Goal: Transaction & Acquisition: Subscribe to service/newsletter

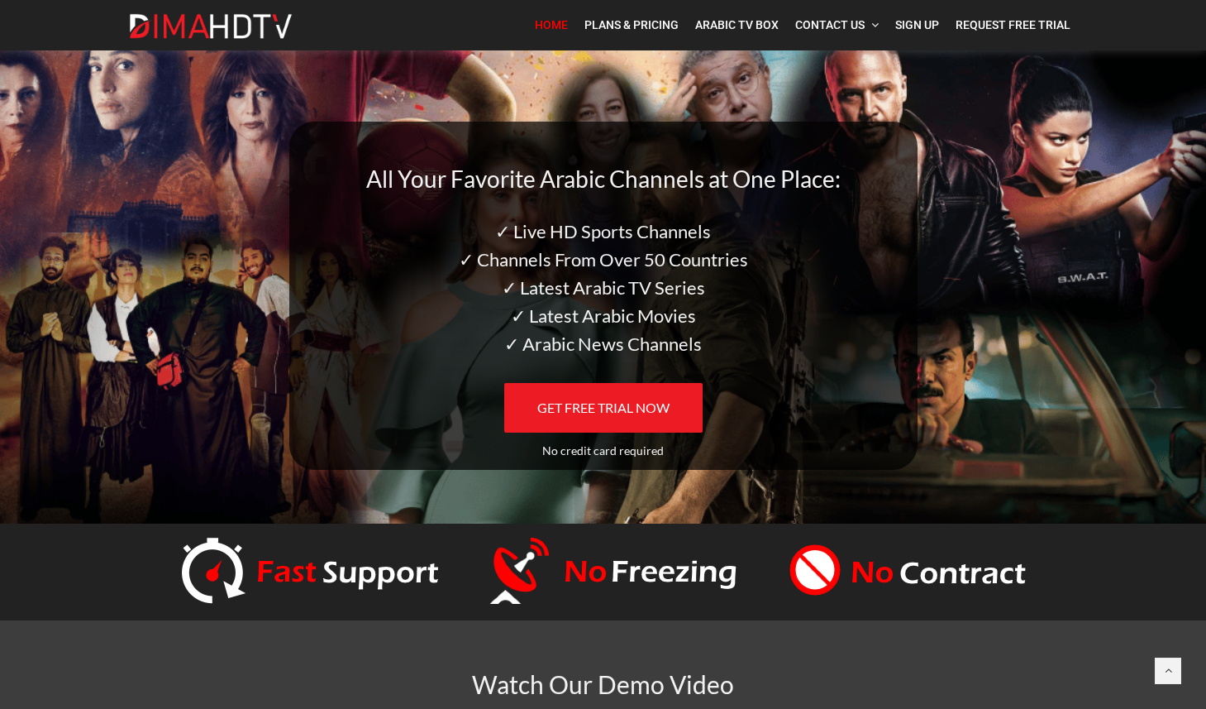
scroll to position [50, 0]
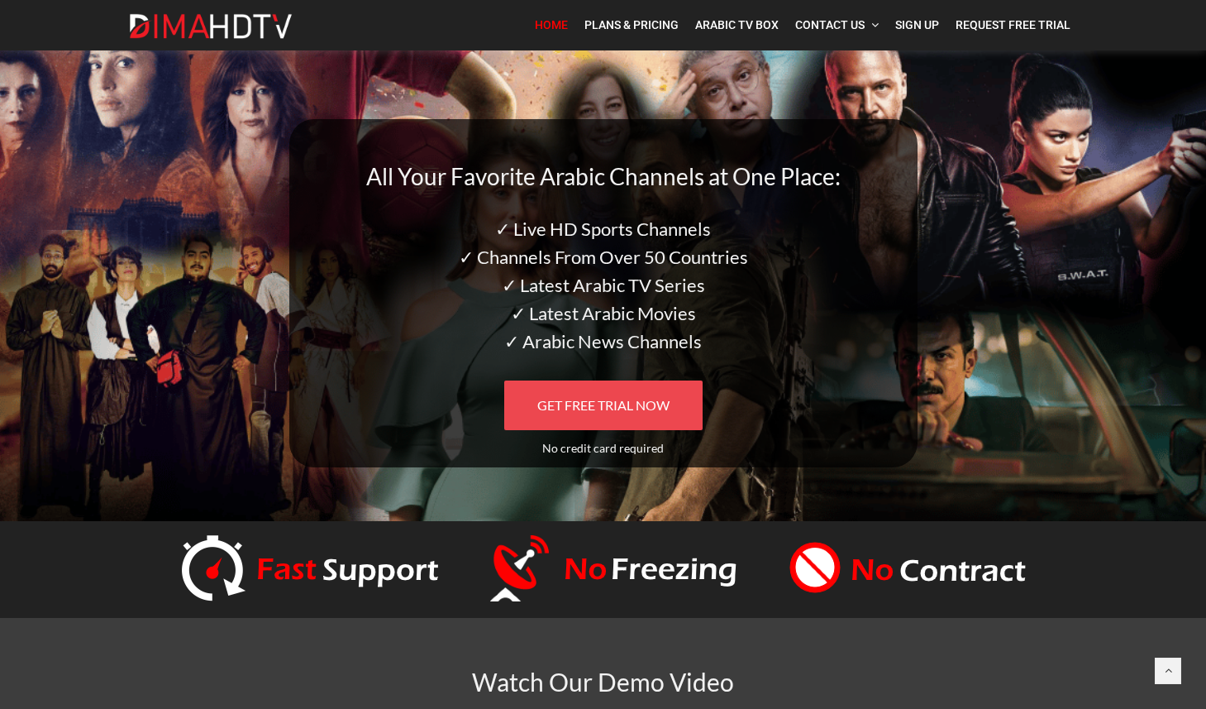
click at [625, 403] on span "GET FREE TRIAL NOW" at bounding box center [603, 405] width 132 height 16
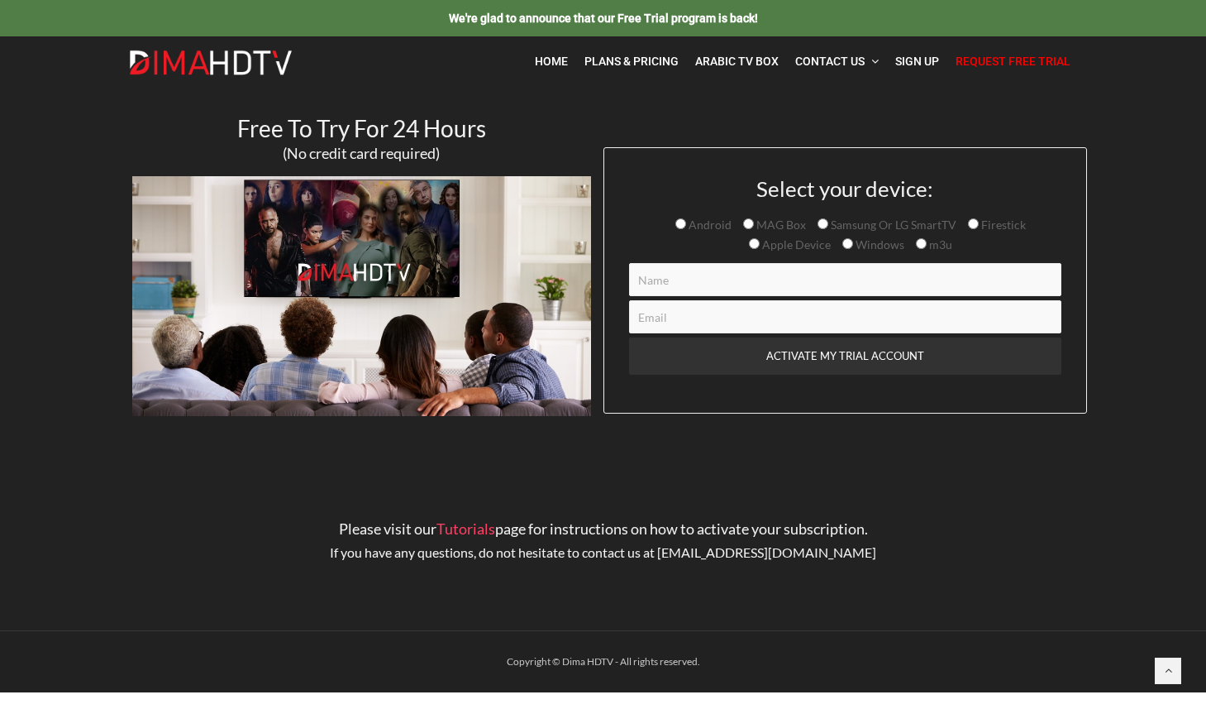
click at [746, 297] on div "Because our trial accounts expire 24 hours from the time we activate them, we r…" at bounding box center [845, 331] width 432 height 137
click at [747, 284] on input "Contact form" at bounding box center [845, 279] width 432 height 33
type input "Samy Attia"
click at [735, 311] on input "Contact form" at bounding box center [845, 316] width 432 height 33
type input "samozarif@gmail.com"
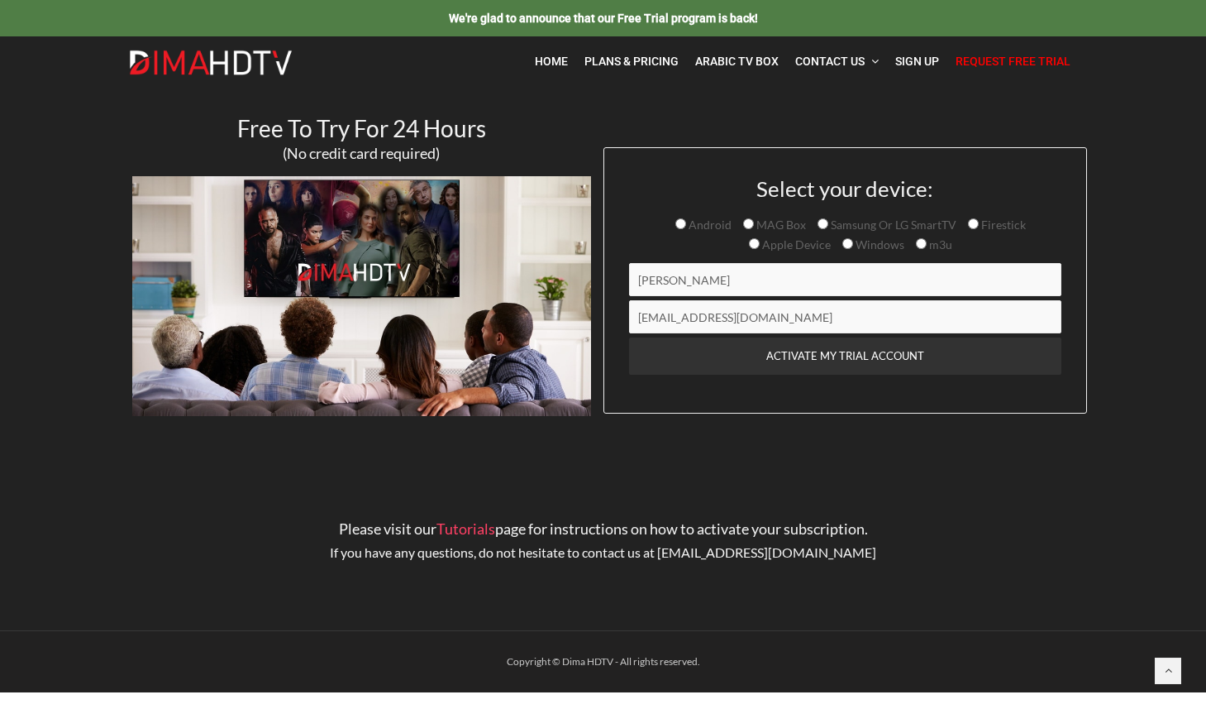
click at [819, 226] on input "Samsung Or LG SmartTV" at bounding box center [823, 223] width 11 height 11
radio input "true"
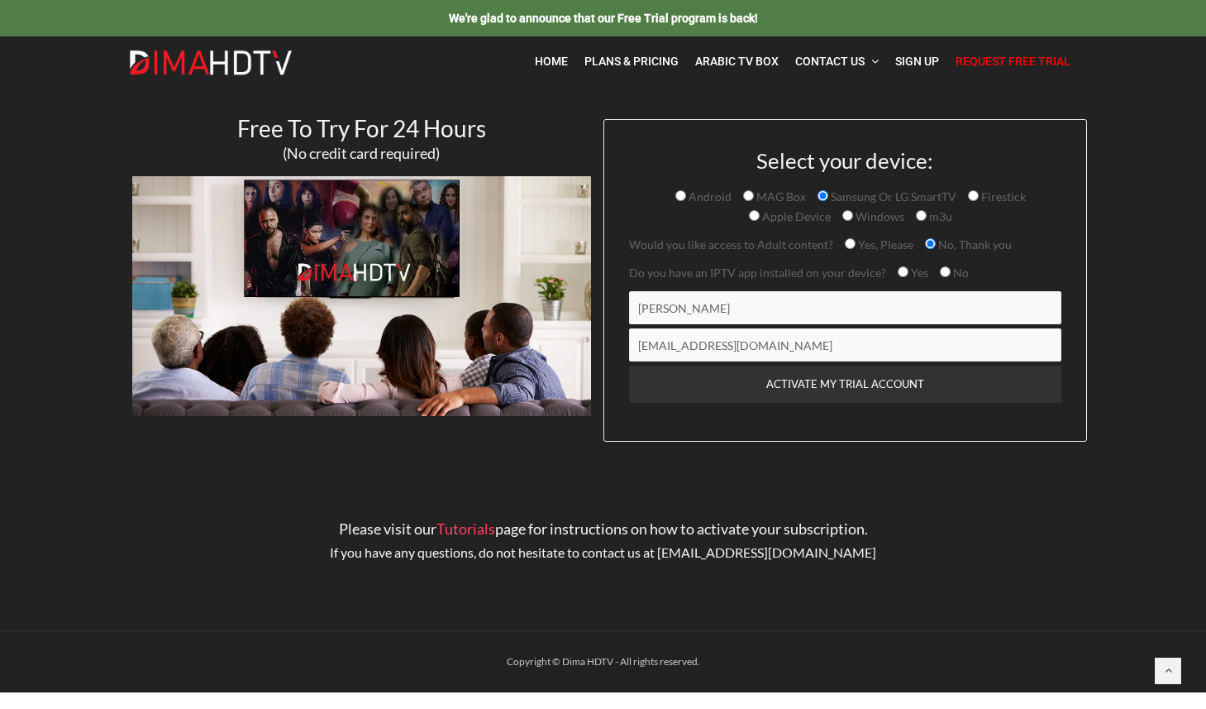
click at [848, 246] on input "Yes, Please" at bounding box center [850, 243] width 11 height 11
radio input "true"
click at [900, 276] on input "Yes" at bounding box center [903, 271] width 11 height 11
radio input "true"
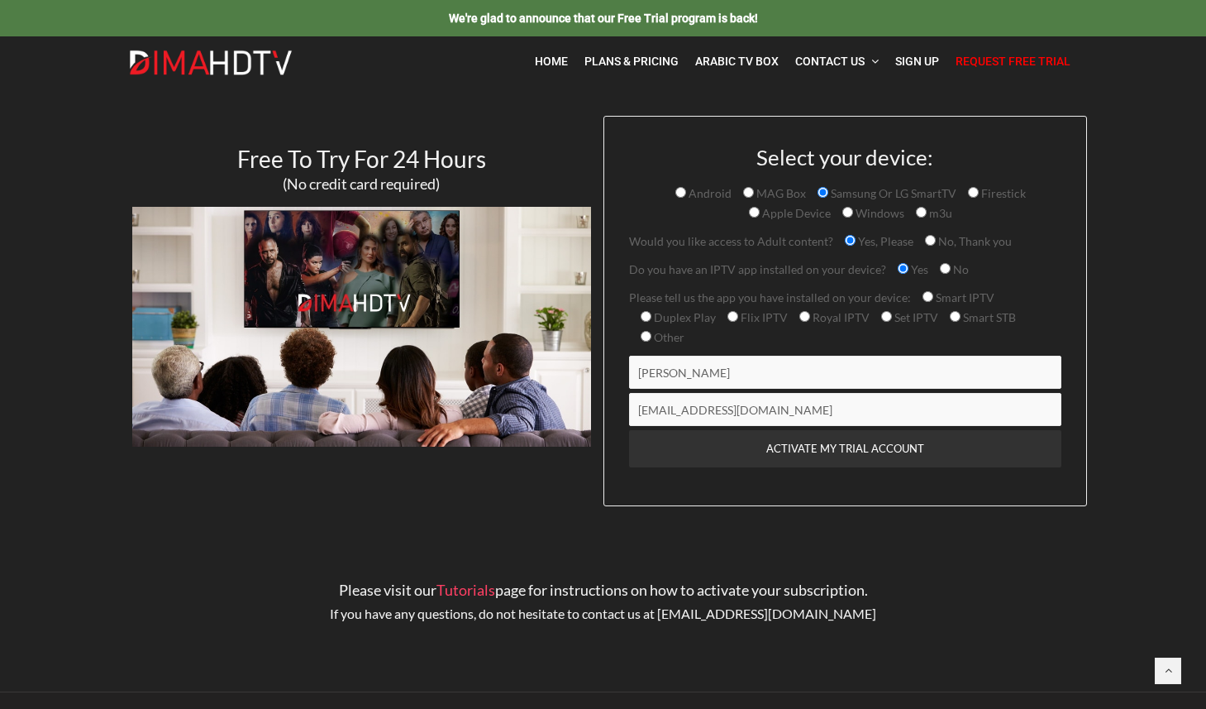
click at [643, 335] on input "Other" at bounding box center [646, 336] width 11 height 11
radio input "true"
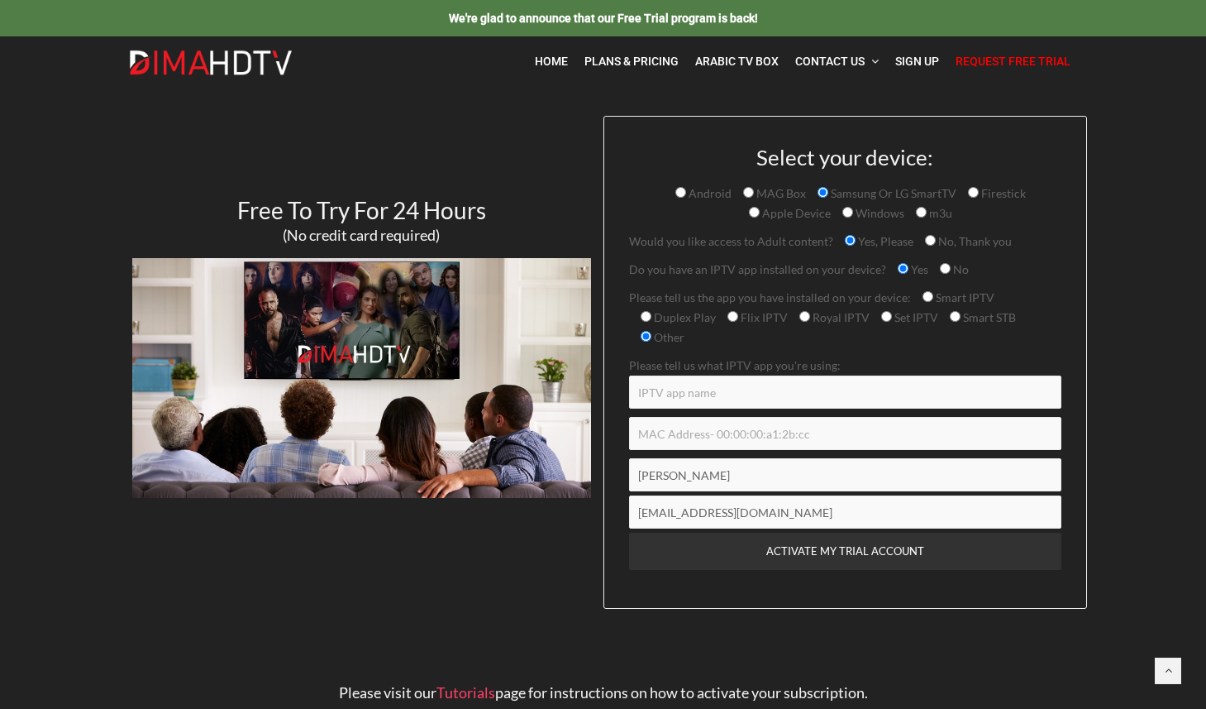
click at [776, 397] on input "Contact form" at bounding box center [845, 391] width 432 height 33
click at [704, 394] on input "IPTV Smarter Pro" at bounding box center [845, 391] width 432 height 33
type input "IPTV Smarters Pro"
click at [750, 427] on input "Contact form" at bounding box center [845, 433] width 432 height 33
click at [882, 321] on input "Set IPTV" at bounding box center [886, 316] width 11 height 11
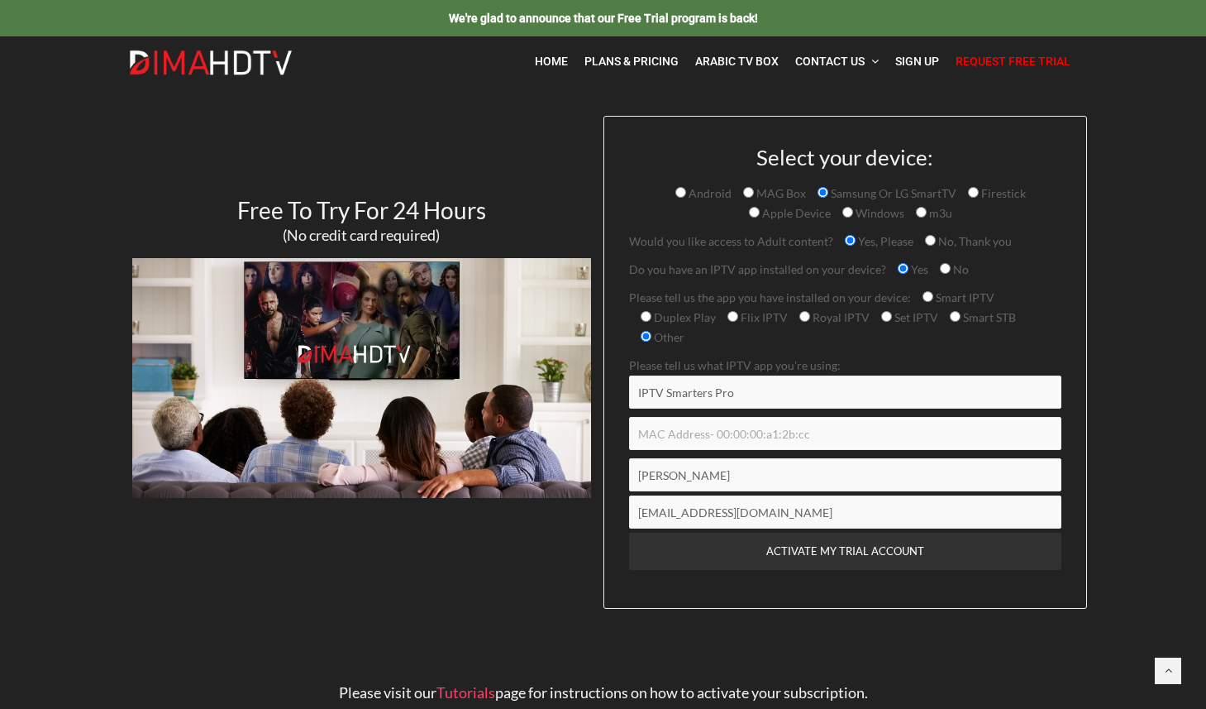
radio input "true"
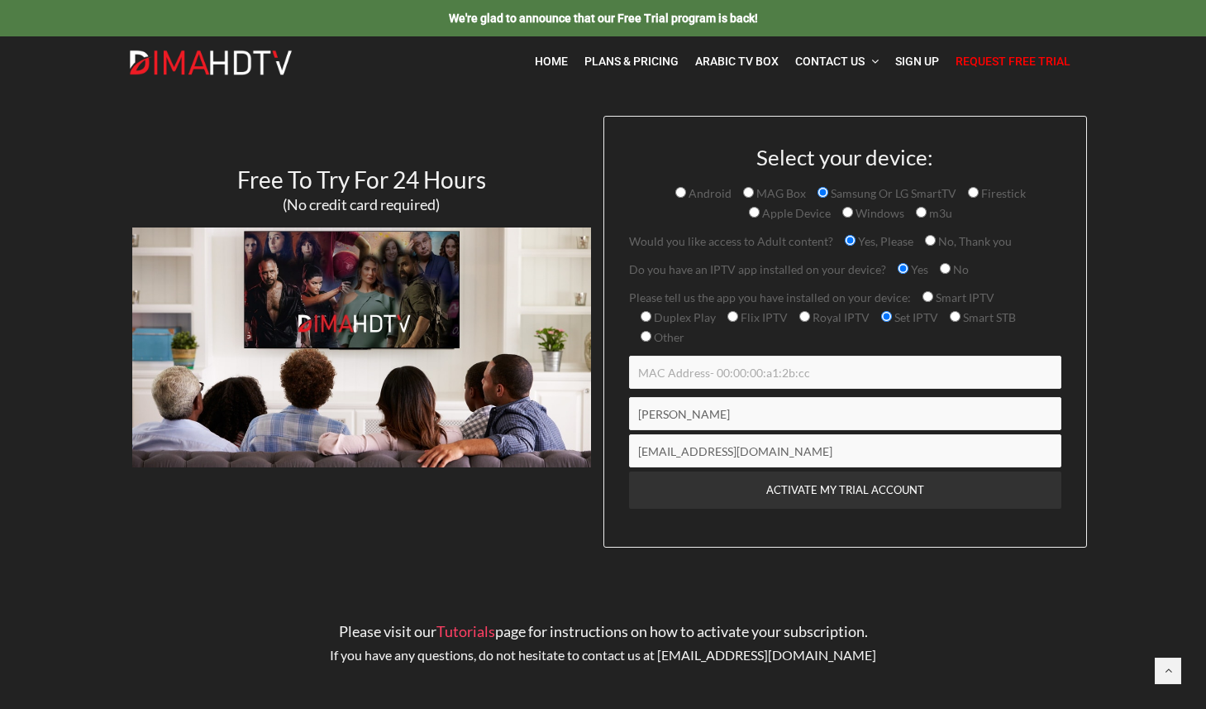
click at [822, 370] on input "Contact form" at bounding box center [845, 372] width 432 height 33
click at [652, 375] on input "98063c036852" at bounding box center [845, 372] width 432 height 33
click at [666, 374] on input "98:063c036852" at bounding box center [845, 372] width 432 height 33
click at [682, 375] on input "98:06:3c036852" at bounding box center [845, 372] width 432 height 33
click at [699, 372] on input "98:06:3c:036852" at bounding box center [845, 372] width 432 height 33
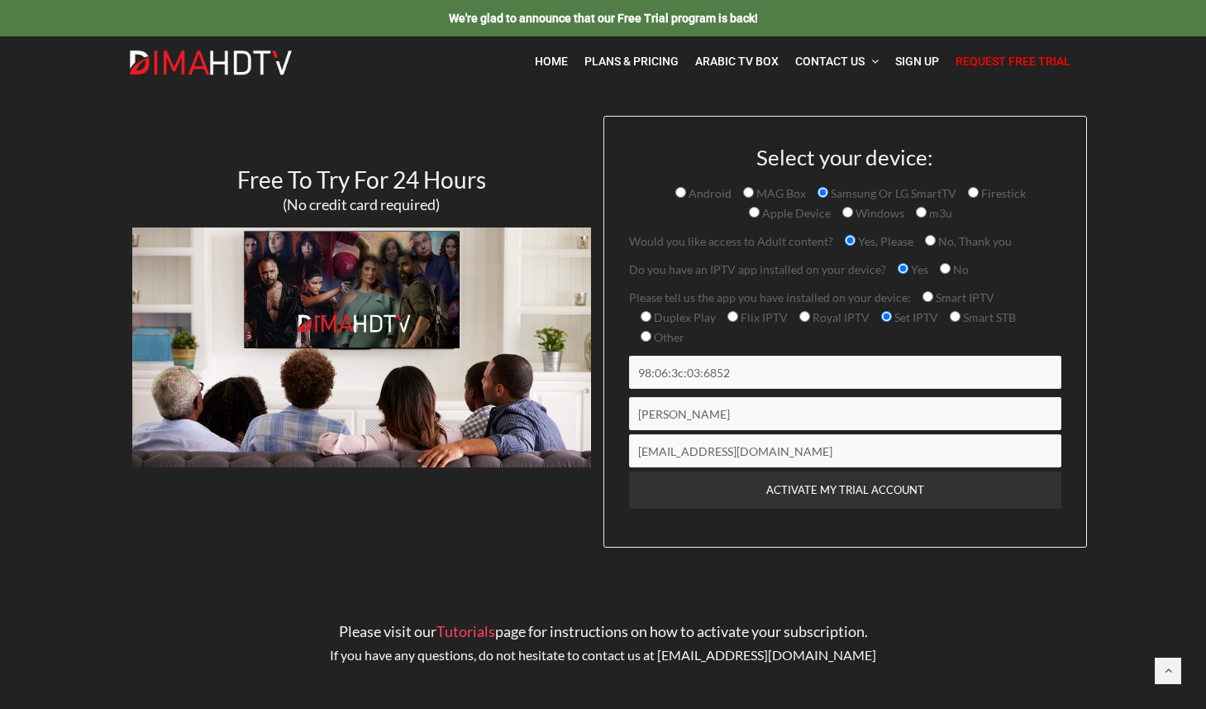
click at [715, 375] on input "98:06:3c:03:6852" at bounding box center [845, 372] width 432 height 33
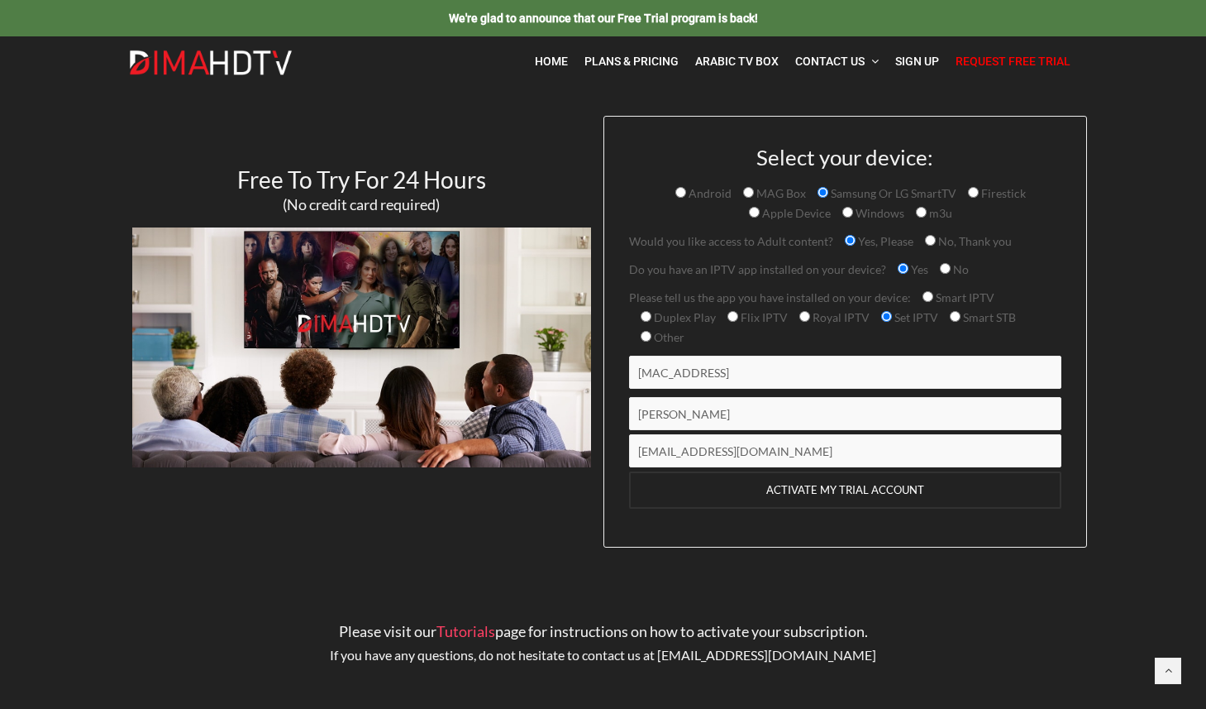
type input "98:06:3c:03:68:52"
click at [819, 493] on input "ACTIVATE MY TRIAL ACCOUNT" at bounding box center [845, 489] width 432 height 37
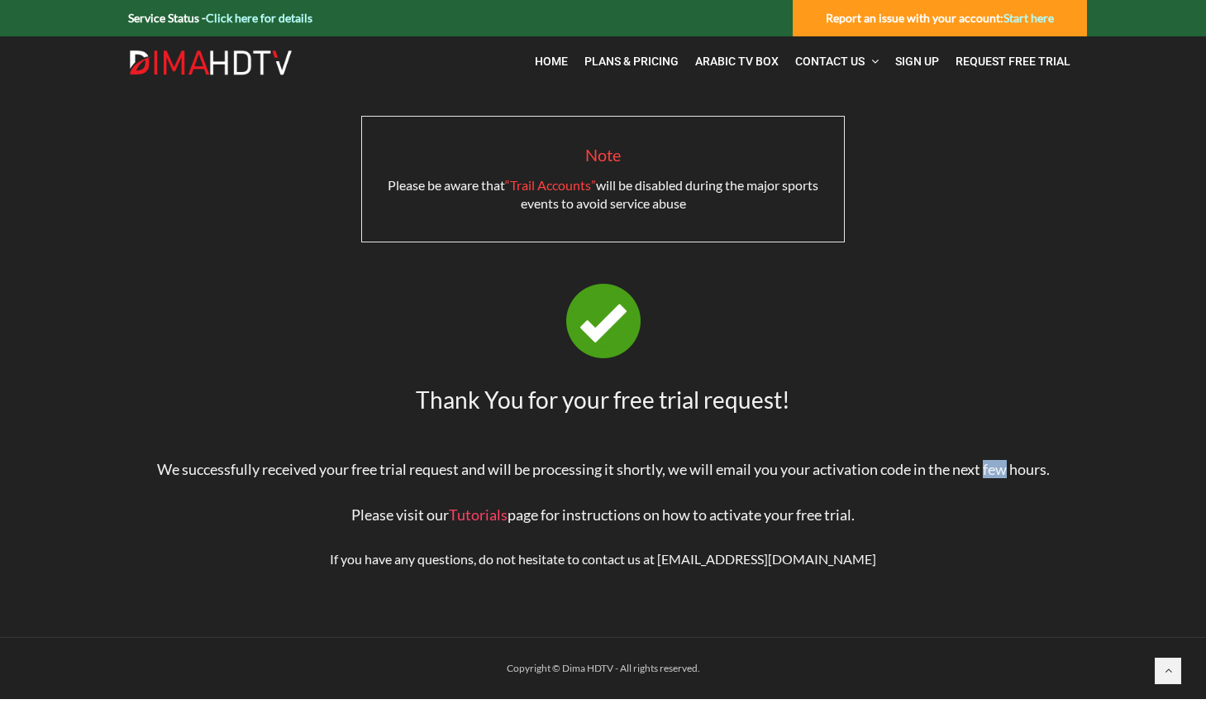
drag, startPoint x: 986, startPoint y: 471, endPoint x: 1036, endPoint y: 476, distance: 49.9
click at [1016, 475] on span "We successfully received your free trial request and will be processing it shor…" at bounding box center [603, 469] width 893 height 18
click at [908, 594] on div "Note Please be aware that “Trail Accounts” will be disabled during the major sp…" at bounding box center [603, 376] width 943 height 521
click at [724, 63] on span "Arabic TV Box" at bounding box center [737, 61] width 84 height 13
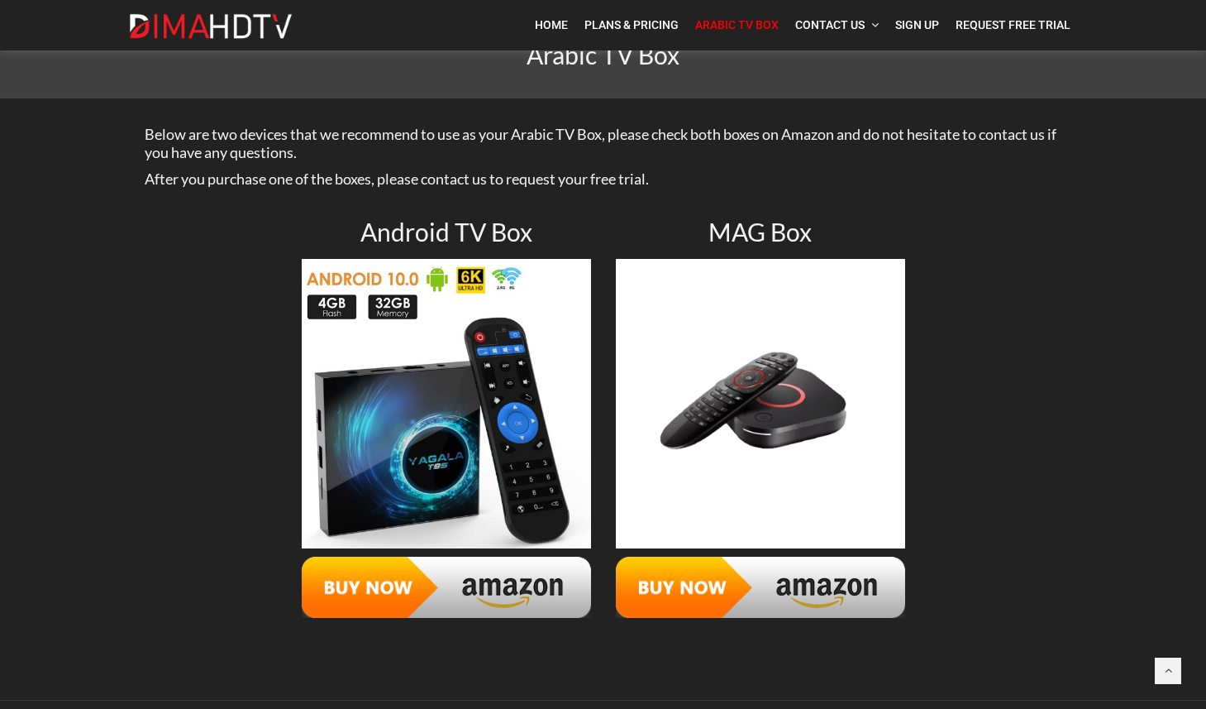
scroll to position [93, 0]
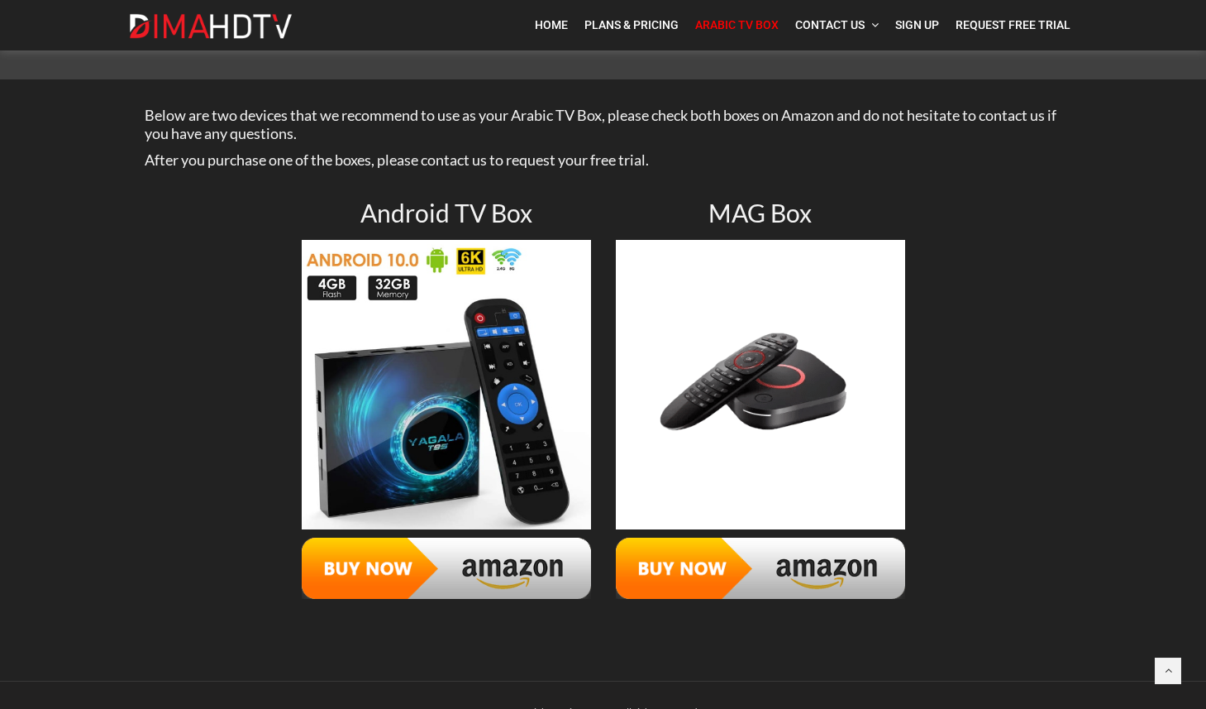
click at [443, 580] on img at bounding box center [446, 567] width 289 height 61
click at [758, 584] on img at bounding box center [760, 567] width 289 height 61
click at [643, 26] on span "Plans & Pricing" at bounding box center [632, 24] width 94 height 13
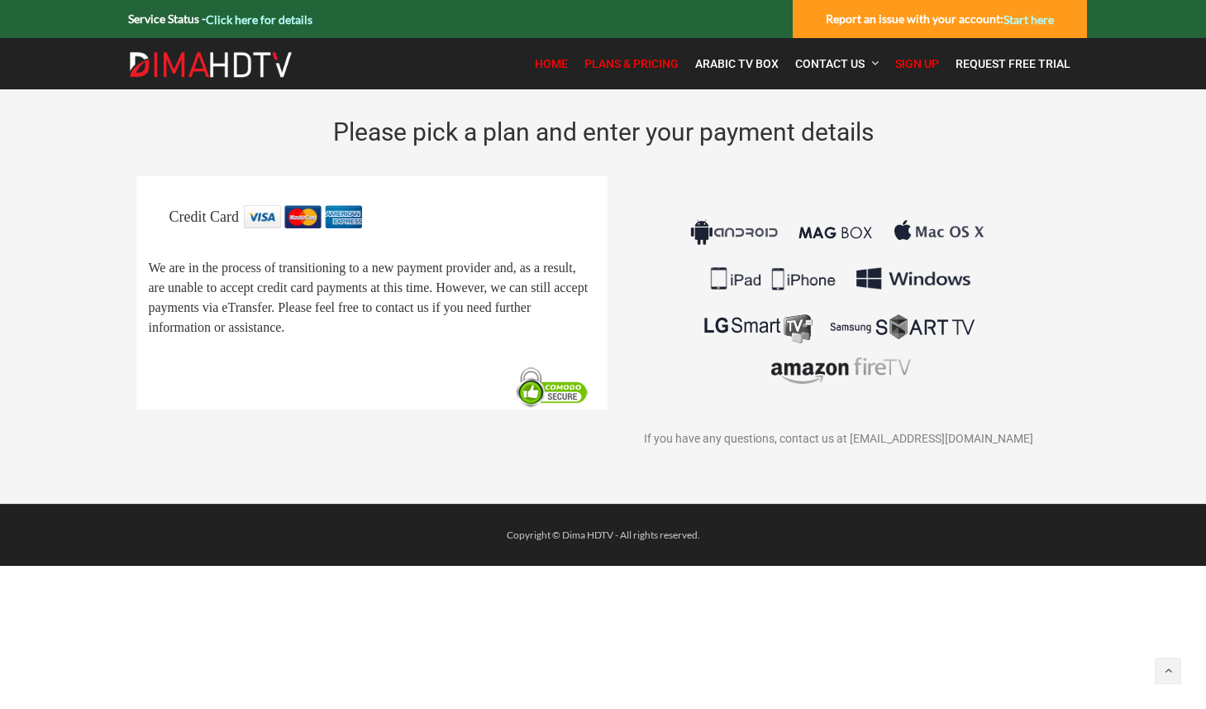
click at [543, 63] on span "Home" at bounding box center [551, 63] width 33 height 13
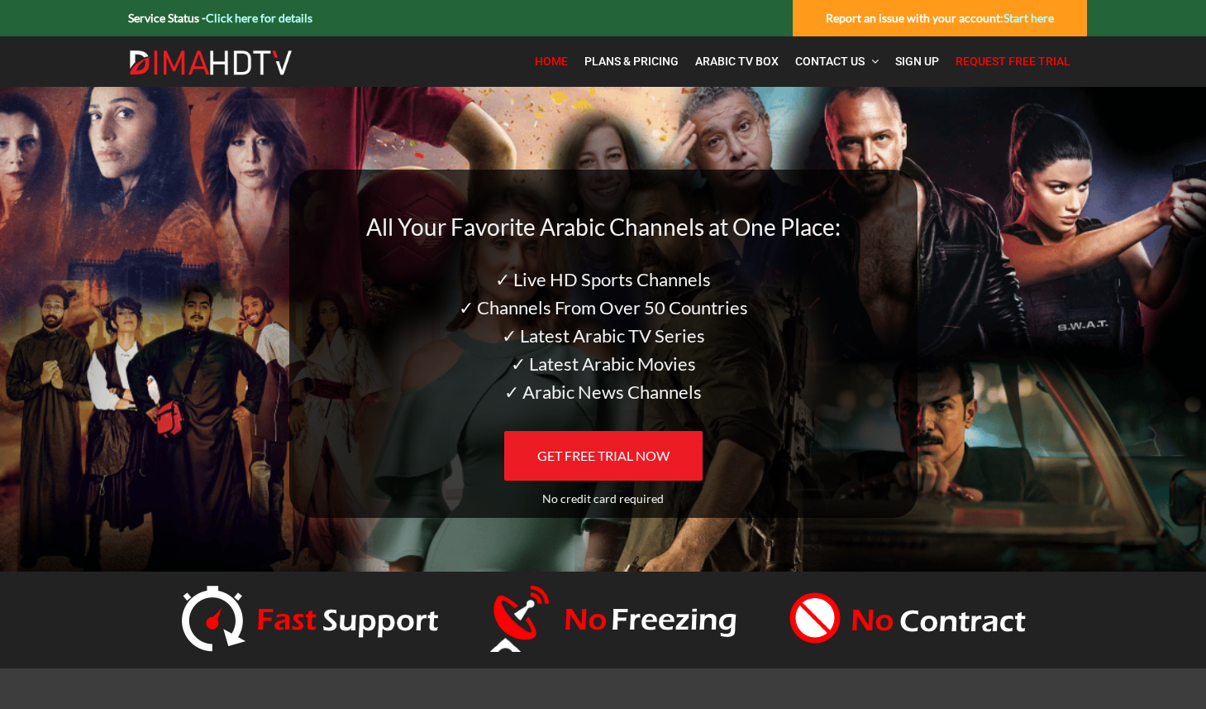
click at [1011, 61] on span "Request Free Trial" at bounding box center [1013, 61] width 115 height 13
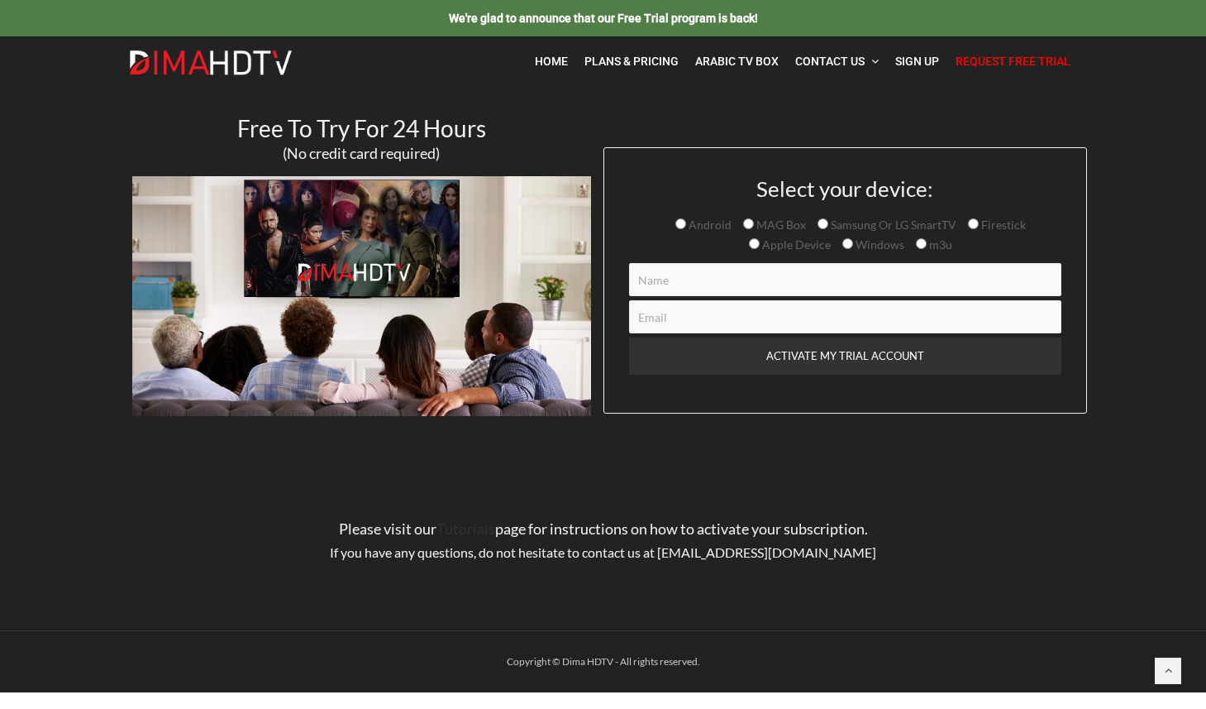
click at [484, 537] on link "Tutorials" at bounding box center [466, 528] width 59 height 18
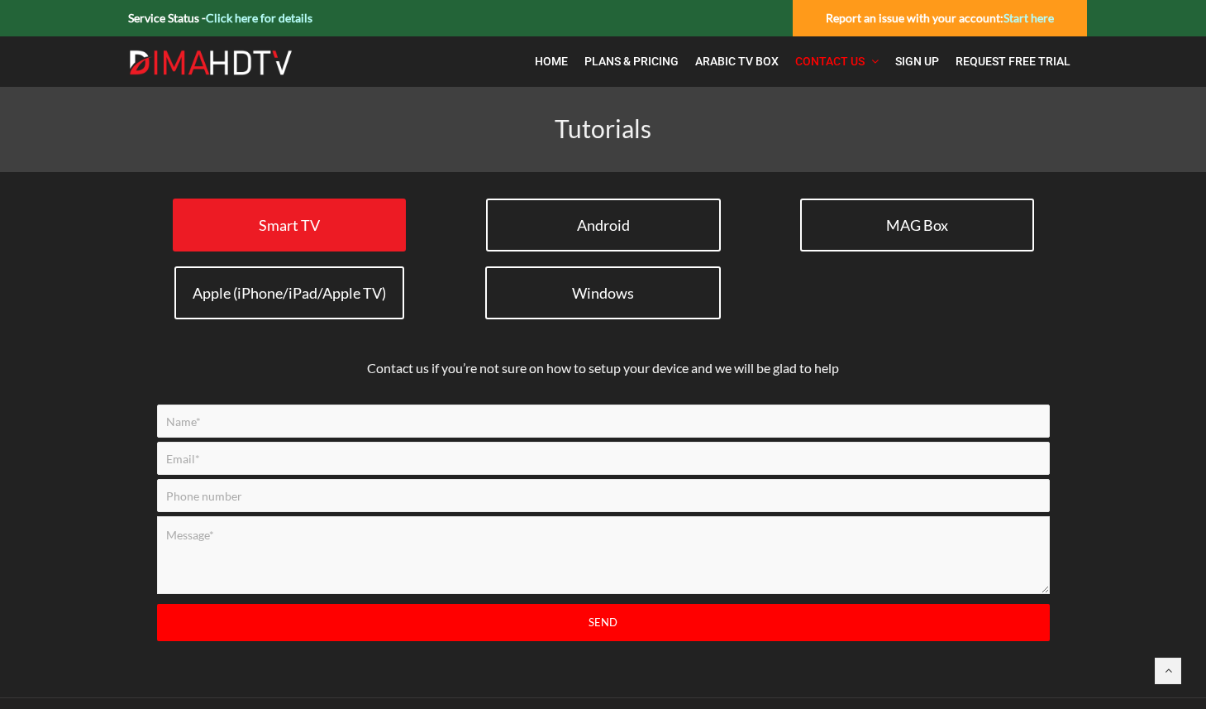
click at [277, 222] on span "Smart TV" at bounding box center [289, 225] width 61 height 18
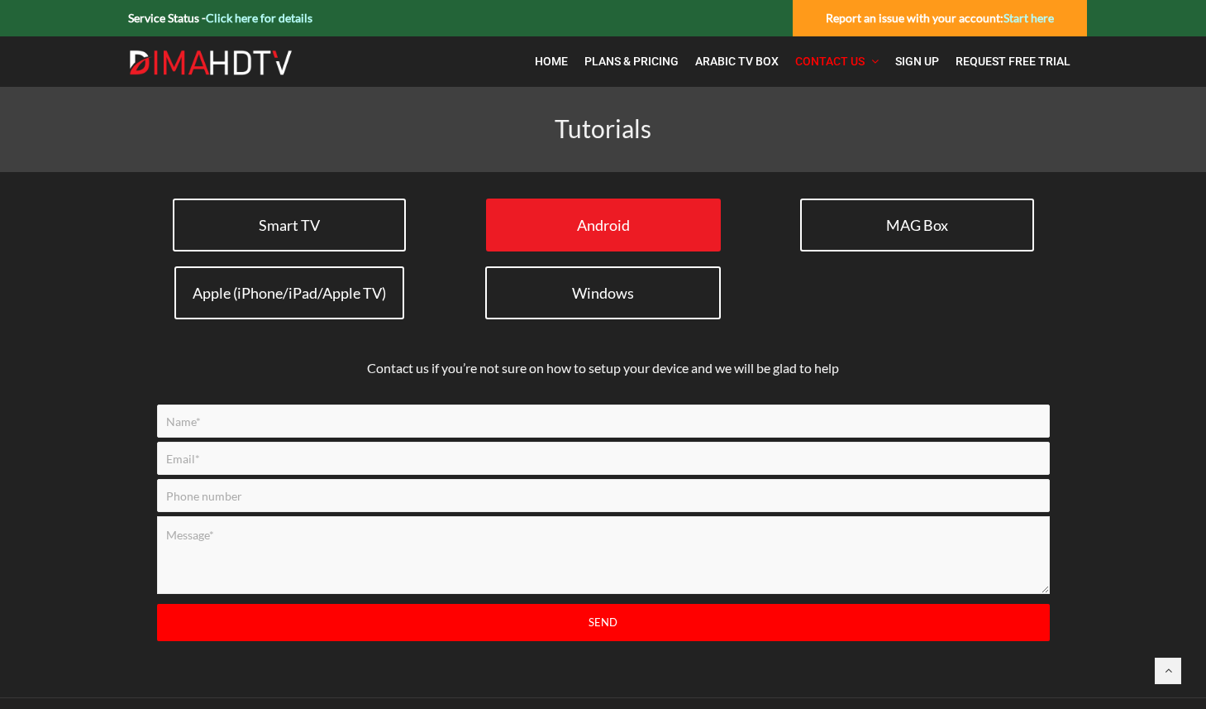
click at [601, 231] on span "Android" at bounding box center [603, 225] width 53 height 18
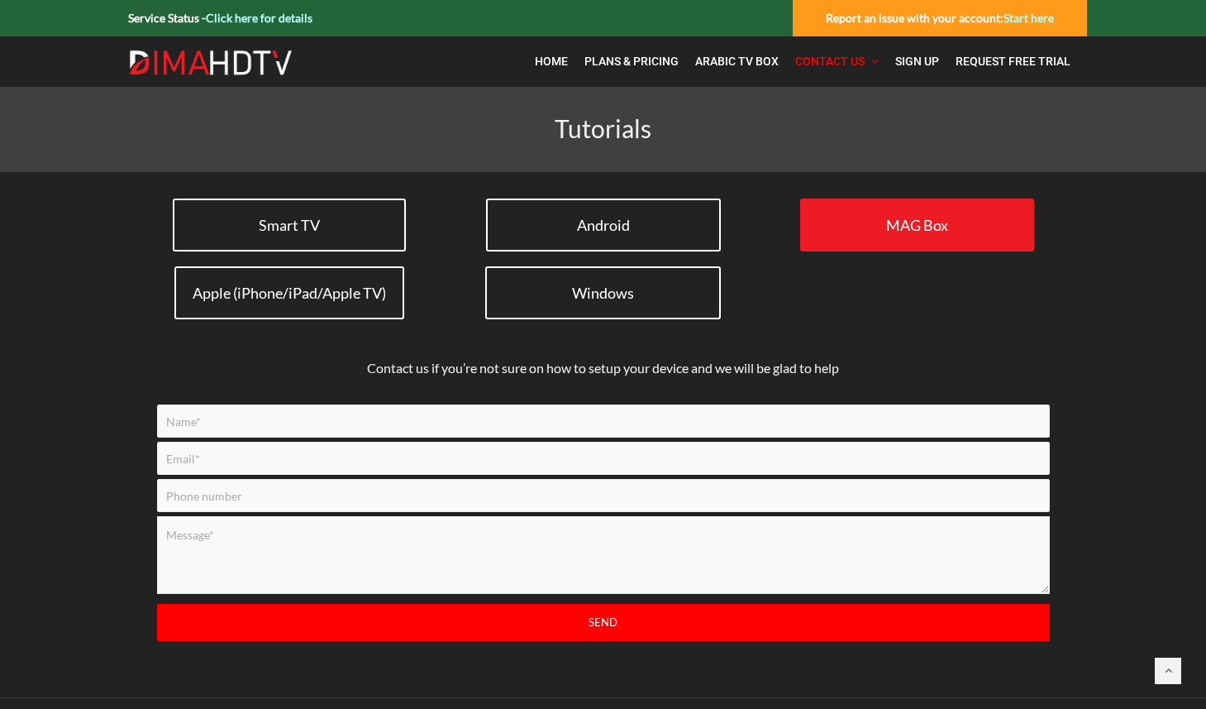
click at [882, 240] on link "MAG Box" at bounding box center [917, 224] width 234 height 53
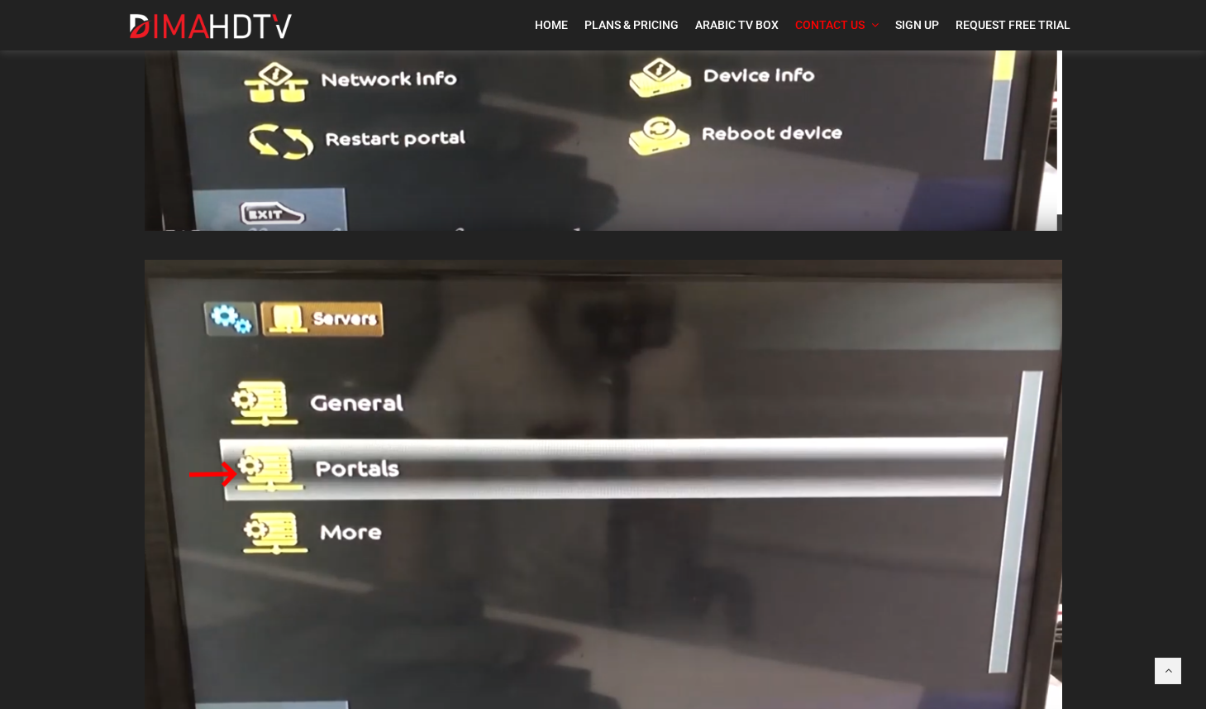
scroll to position [1162, 0]
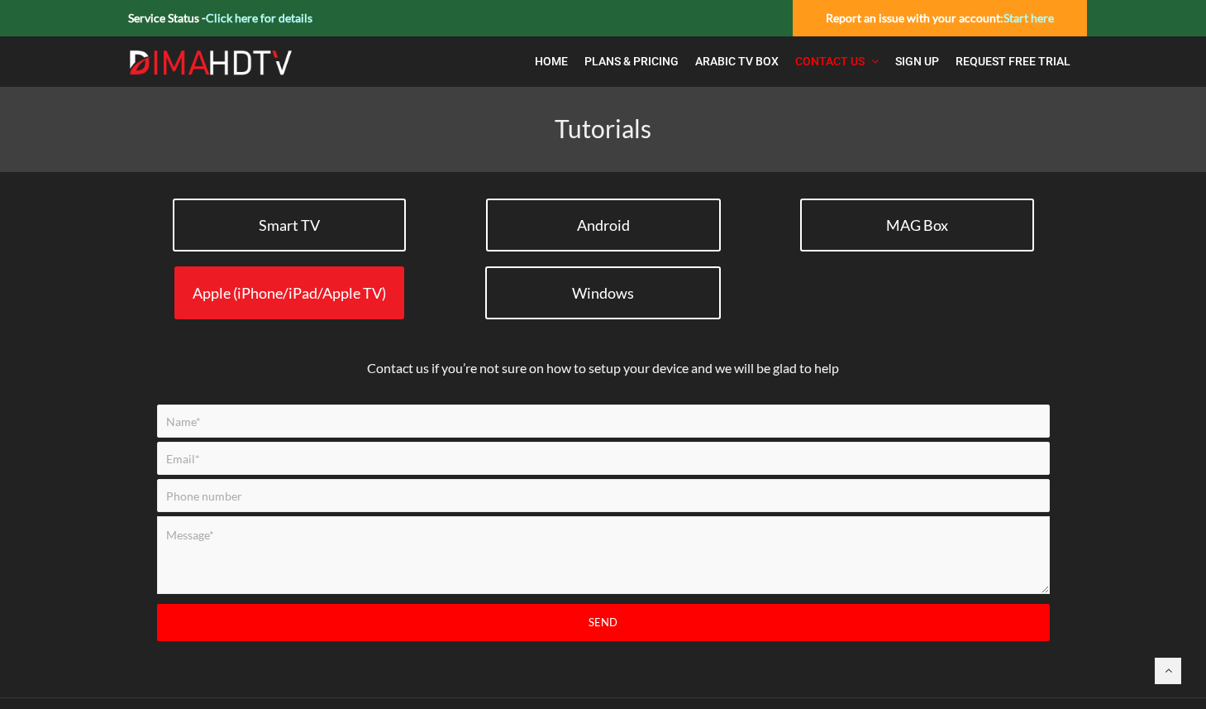
click at [286, 299] on span "Apple (iPhone/iPad/Apple TV)" at bounding box center [289, 293] width 193 height 18
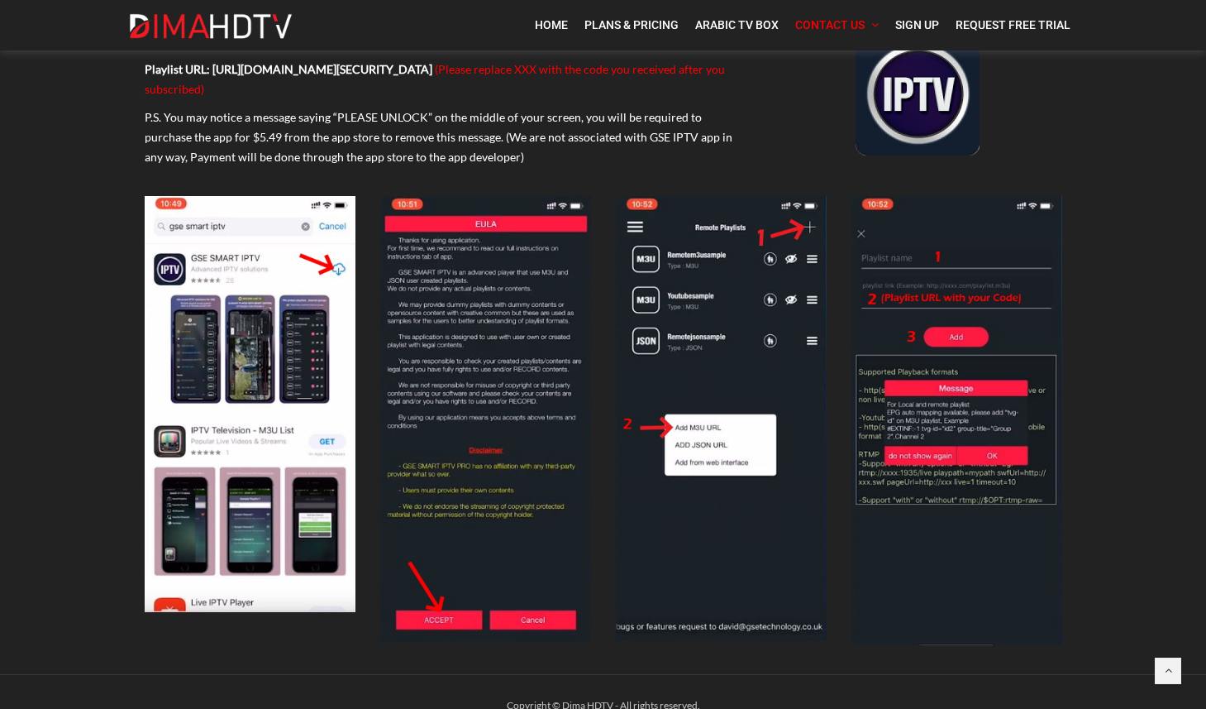
scroll to position [207, 0]
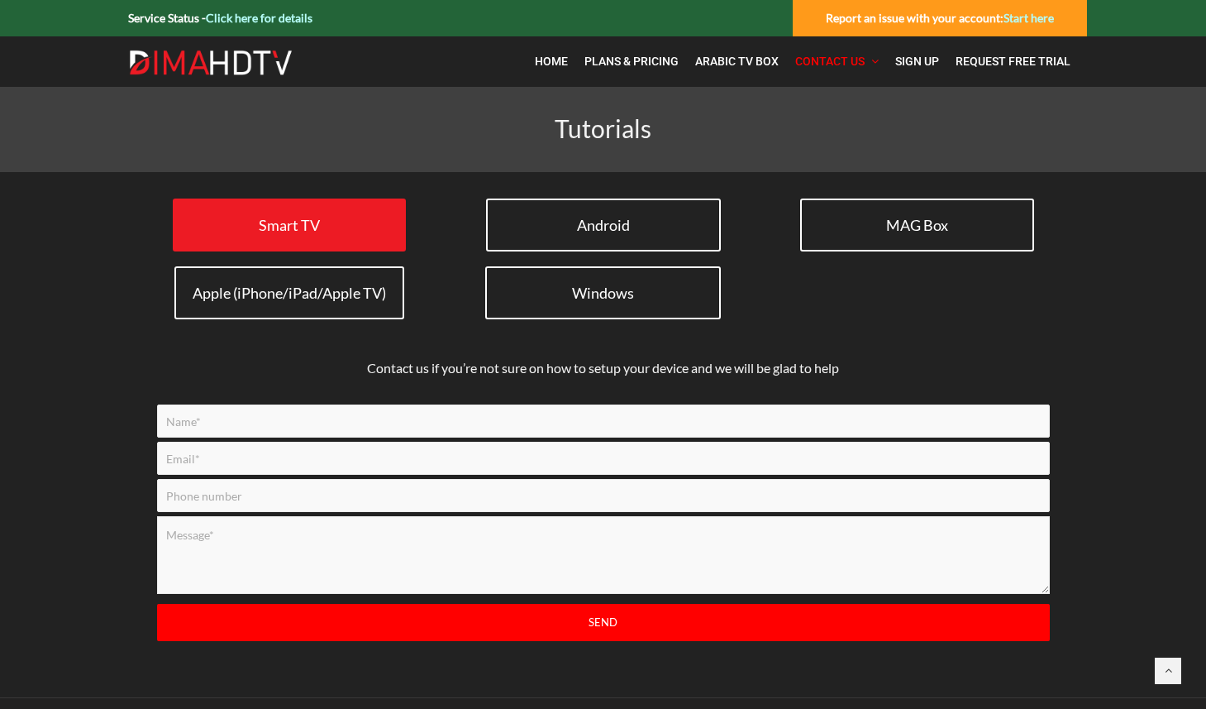
click at [352, 239] on link "Smart TV" at bounding box center [289, 224] width 233 height 53
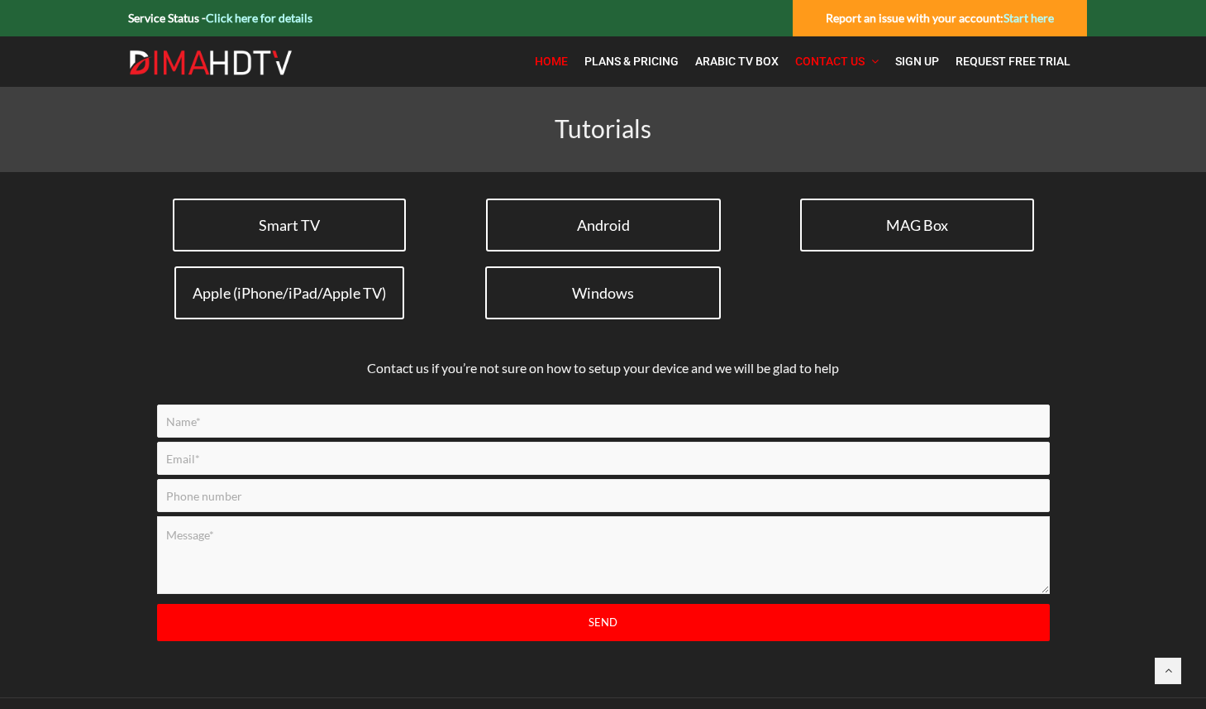
click at [556, 64] on span "Home" at bounding box center [551, 61] width 33 height 13
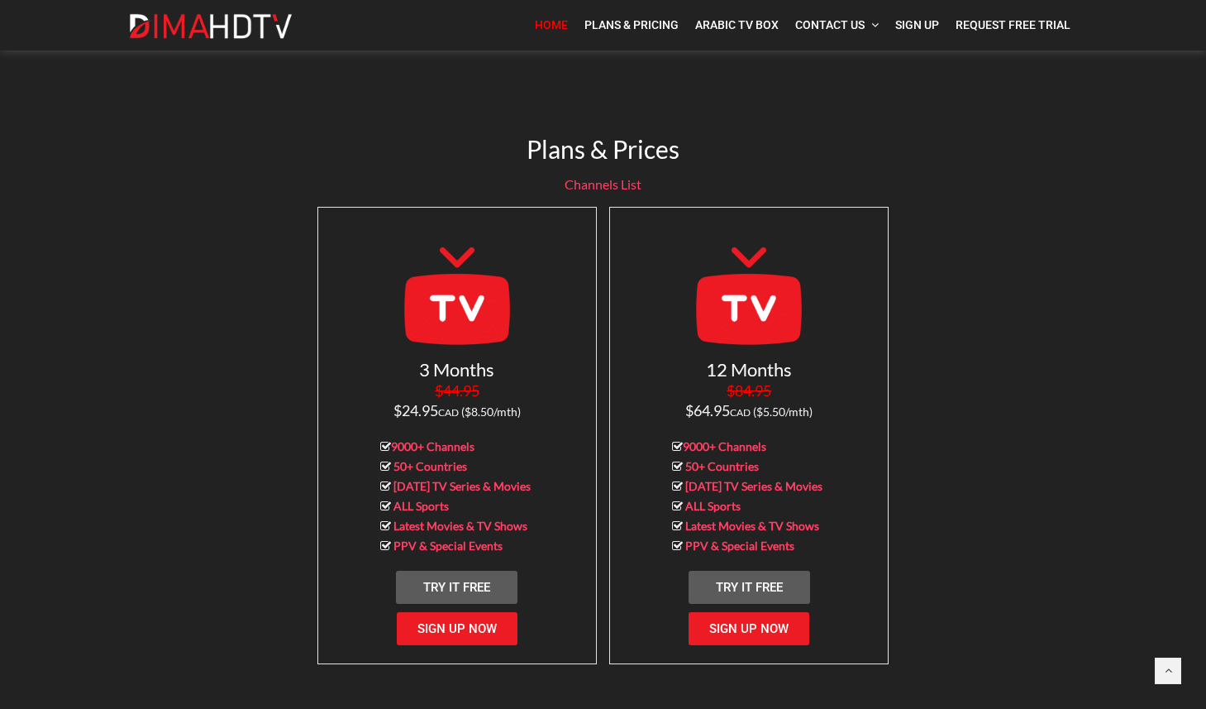
scroll to position [1503, 0]
click at [752, 621] on link "Sign Up Now" at bounding box center [749, 629] width 121 height 33
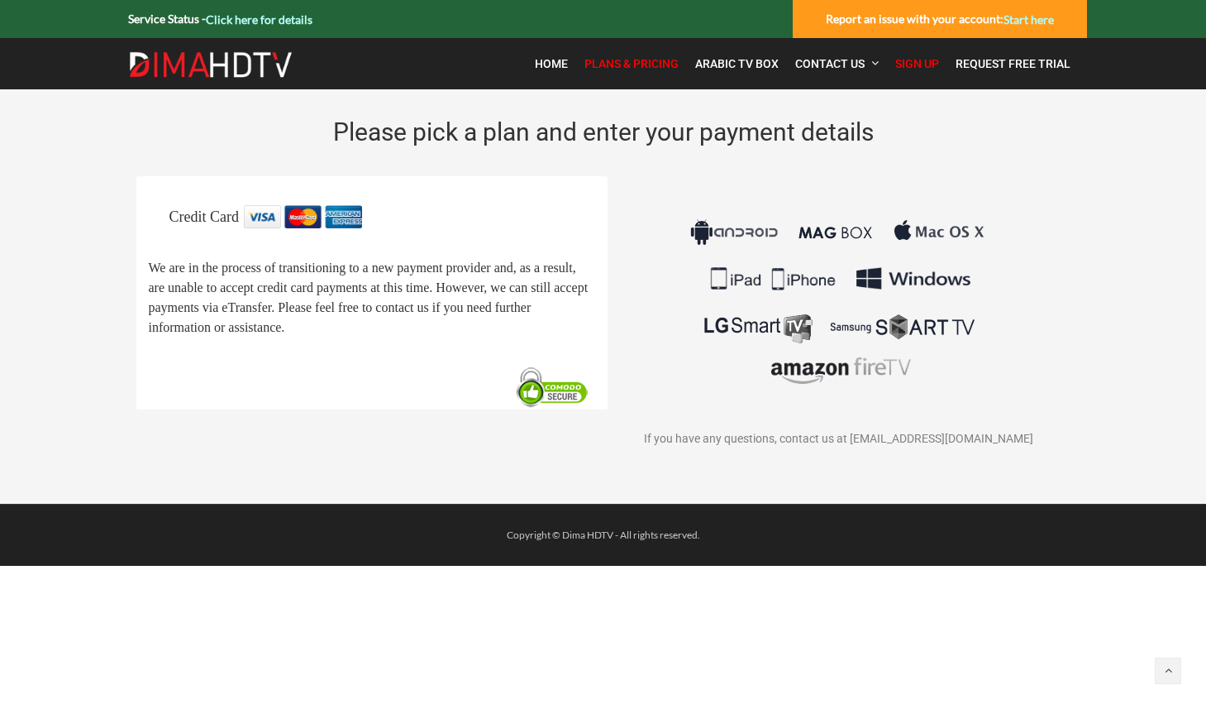
click at [818, 333] on img at bounding box center [839, 301] width 308 height 193
click at [561, 409] on img at bounding box center [553, 387] width 84 height 44
click at [308, 207] on img at bounding box center [303, 216] width 118 height 23
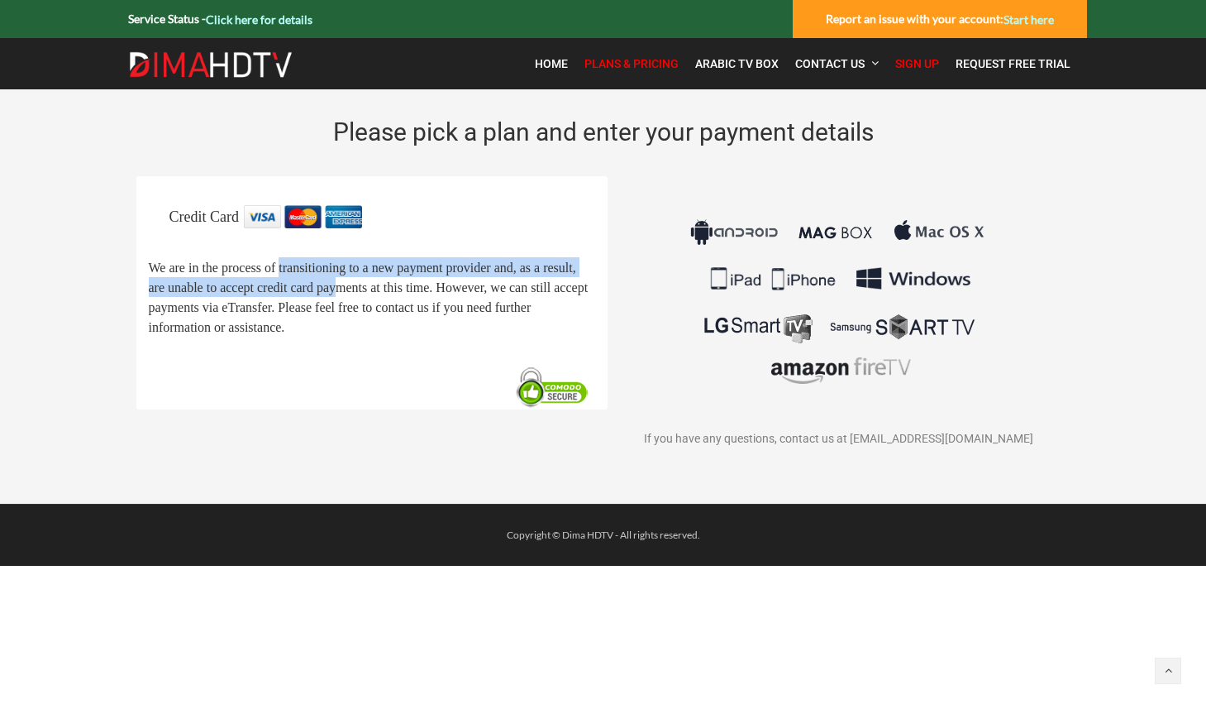
drag, startPoint x: 314, startPoint y: 269, endPoint x: 504, endPoint y: 290, distance: 191.4
click at [504, 290] on span "We are in the process of transitioning to a new payment provider and, as a resu…" at bounding box center [369, 298] width 440 height 74
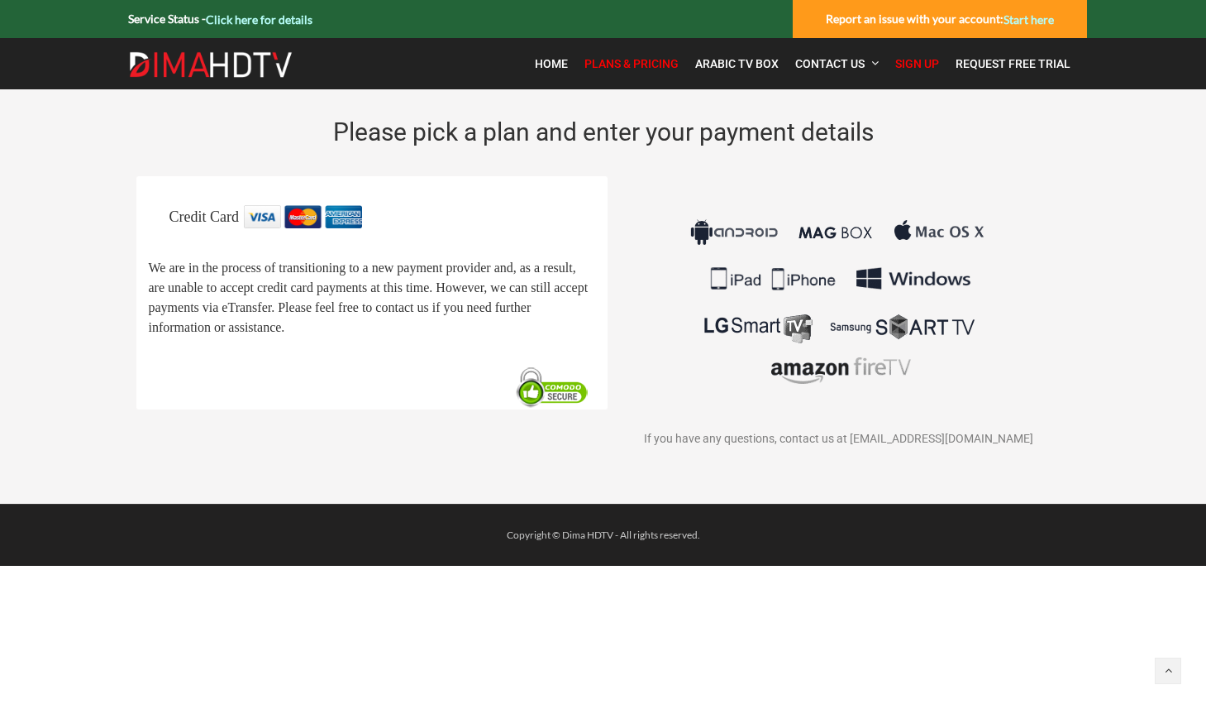
click at [561, 409] on img at bounding box center [553, 387] width 84 height 44
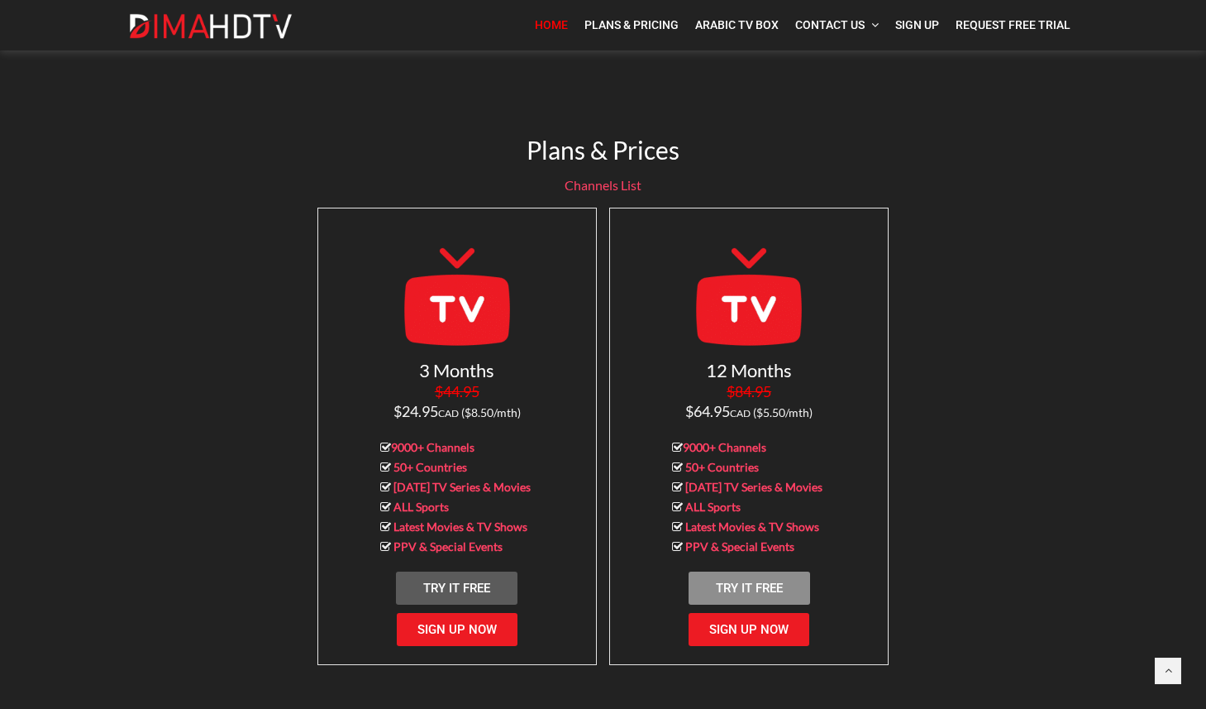
click at [761, 580] on span "Try It Free" at bounding box center [749, 587] width 67 height 15
click at [599, 505] on div "3 Months $44.95 $24.95 CAD ($8.50/mth) 9000+ Channels 50+ Countries [DATE] TV S…" at bounding box center [457, 436] width 292 height 470
drag, startPoint x: 379, startPoint y: 461, endPoint x: 389, endPoint y: 461, distance: 9.9
click at [389, 461] on div "9000+ Channels 50+ Countries [DATE] TV Series & Movies ALL Sports Latest Movies…" at bounding box center [457, 496] width 253 height 119
click at [386, 461] on icon at bounding box center [385, 467] width 11 height 12
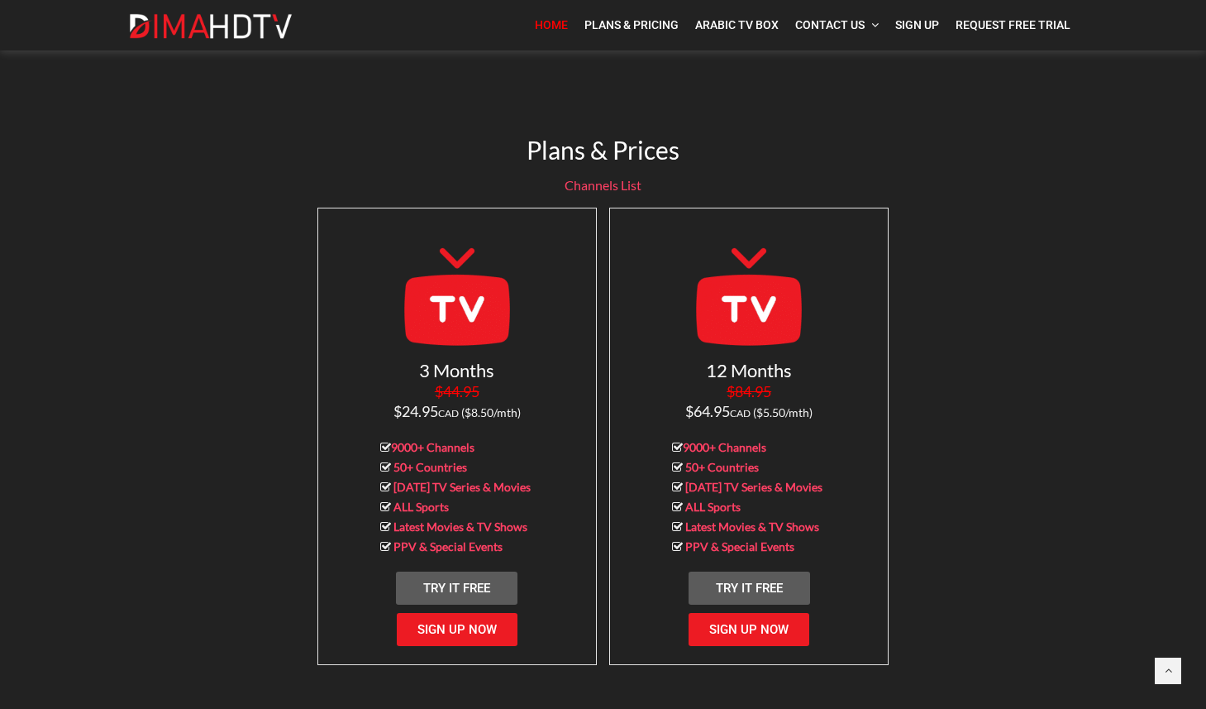
click at [604, 482] on div "12 Months $84.95 $64.95 CAD ($5.50/mth) 9000+ Channels 50+ Countries [DATE] TV …" at bounding box center [749, 436] width 292 height 470
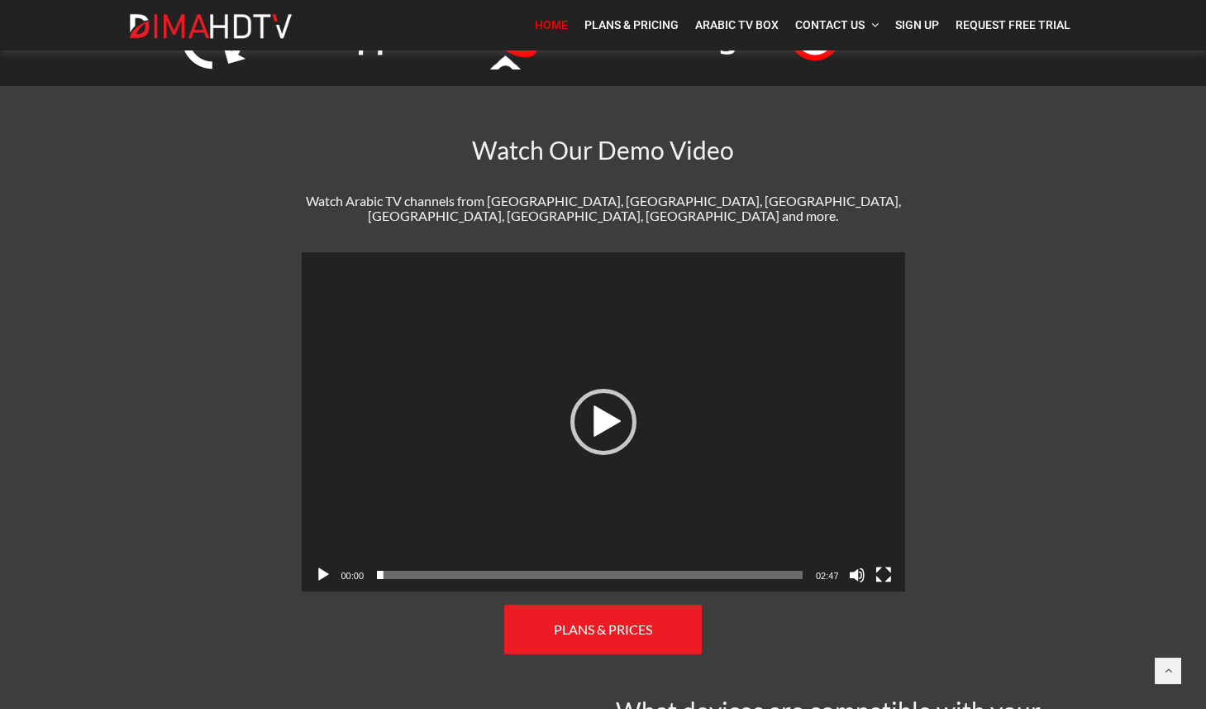
scroll to position [573, 0]
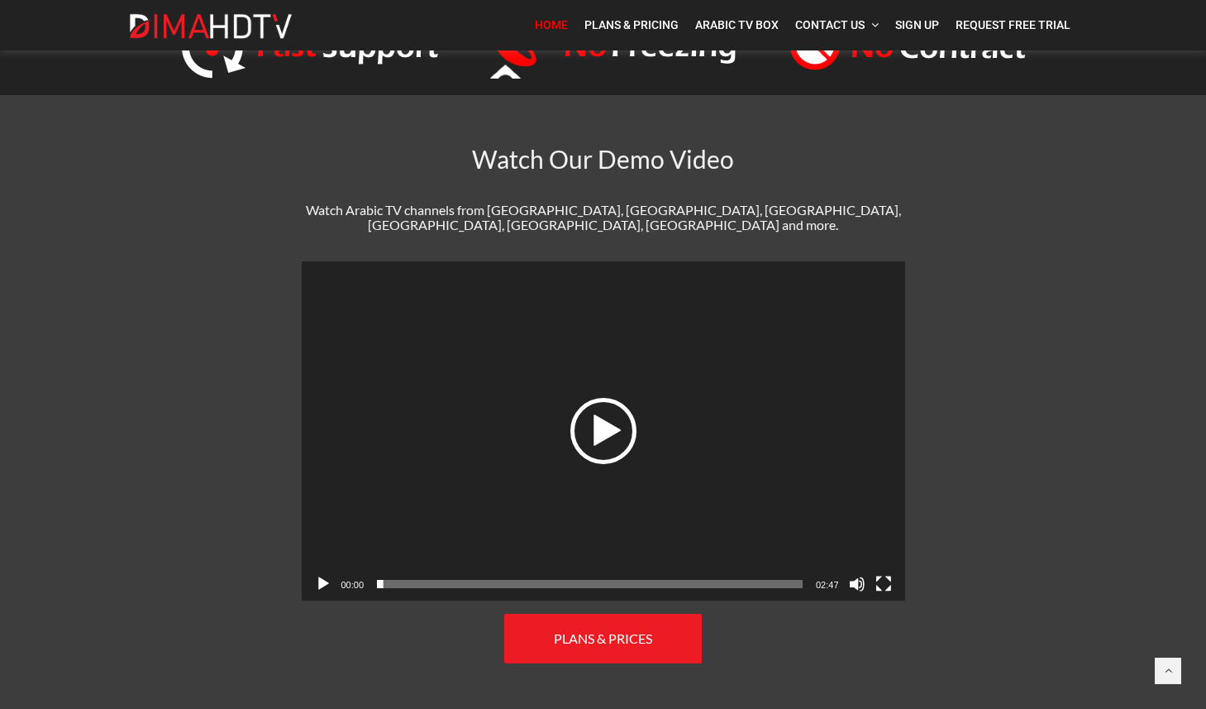
click at [604, 422] on div "Play" at bounding box center [603, 431] width 66 height 66
click at [881, 575] on button "Fullscreen" at bounding box center [884, 583] width 17 height 17
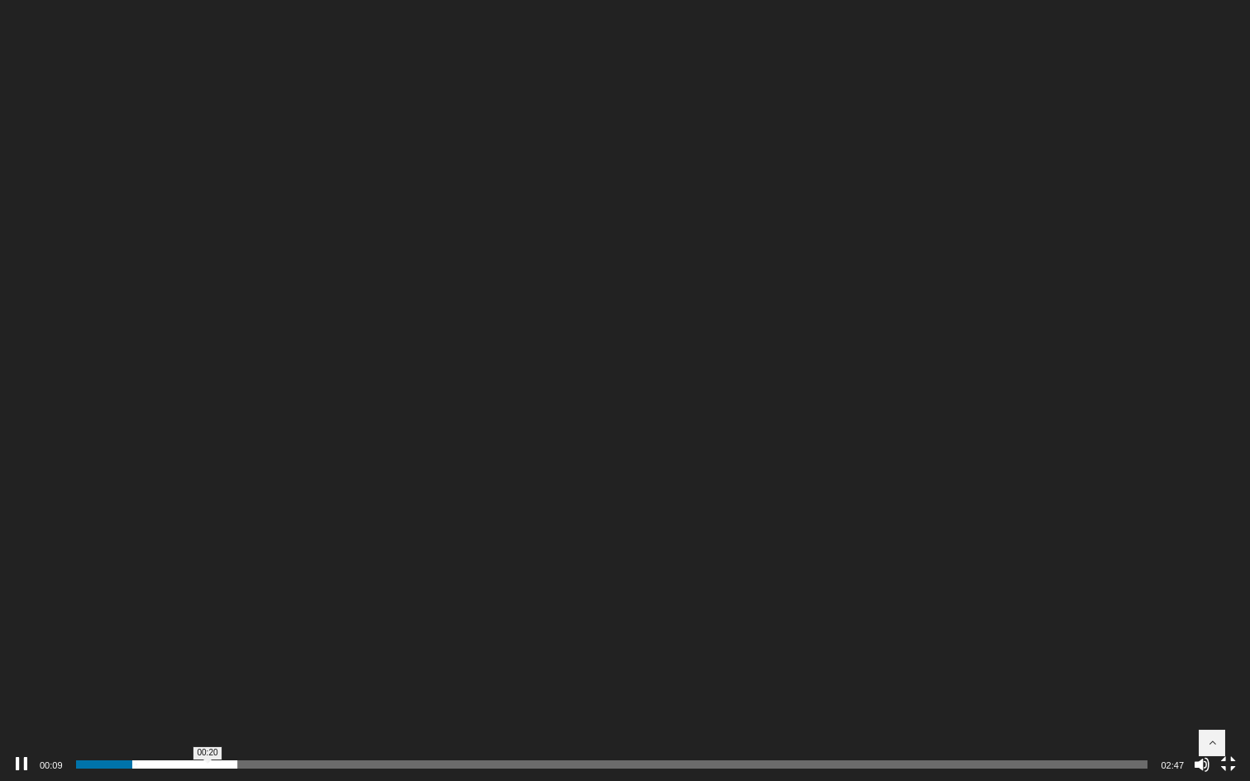
click at [209, 708] on span "00:20" at bounding box center [612, 765] width 1072 height 8
click at [360, 708] on span "00:44" at bounding box center [612, 765] width 1072 height 8
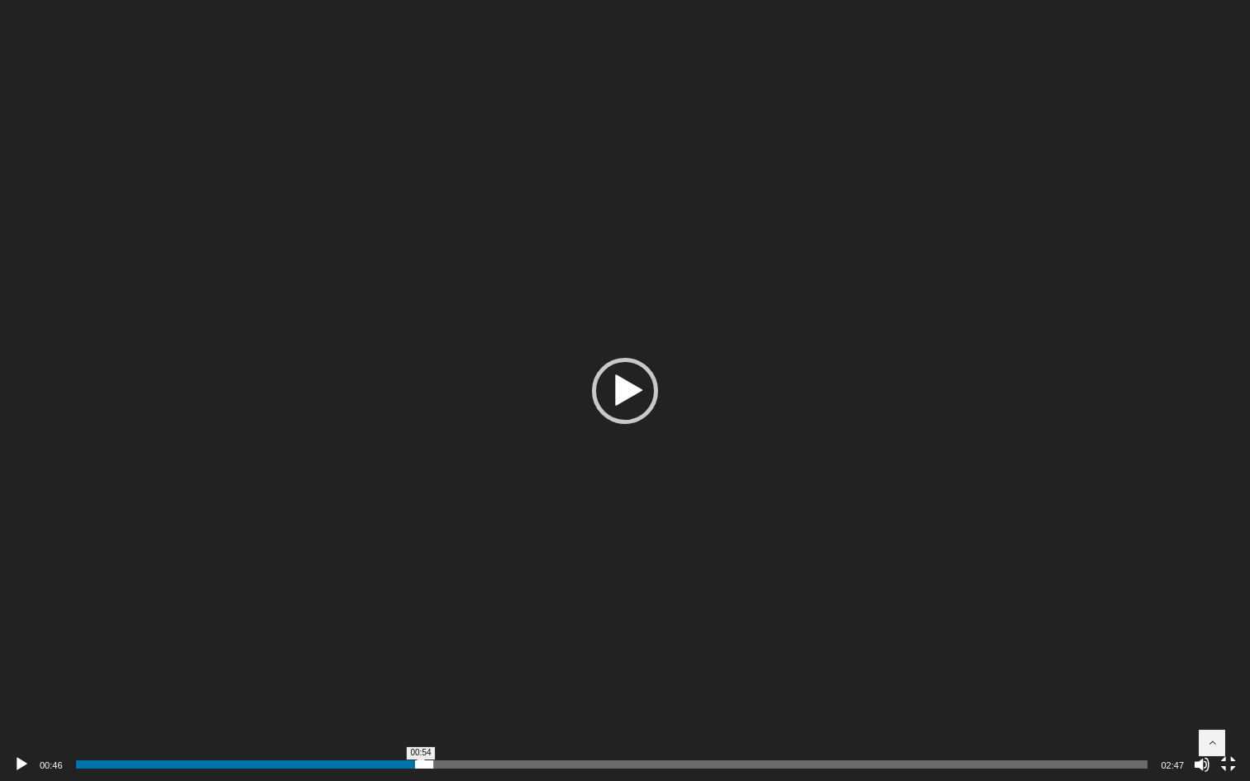
click at [421, 708] on span "00:54" at bounding box center [612, 765] width 1072 height 8
click at [466, 708] on span "01:01" at bounding box center [612, 765] width 1072 height 8
click at [567, 708] on span "01:16" at bounding box center [612, 765] width 1072 height 8
click at [661, 708] on span "01:31" at bounding box center [612, 765] width 1072 height 8
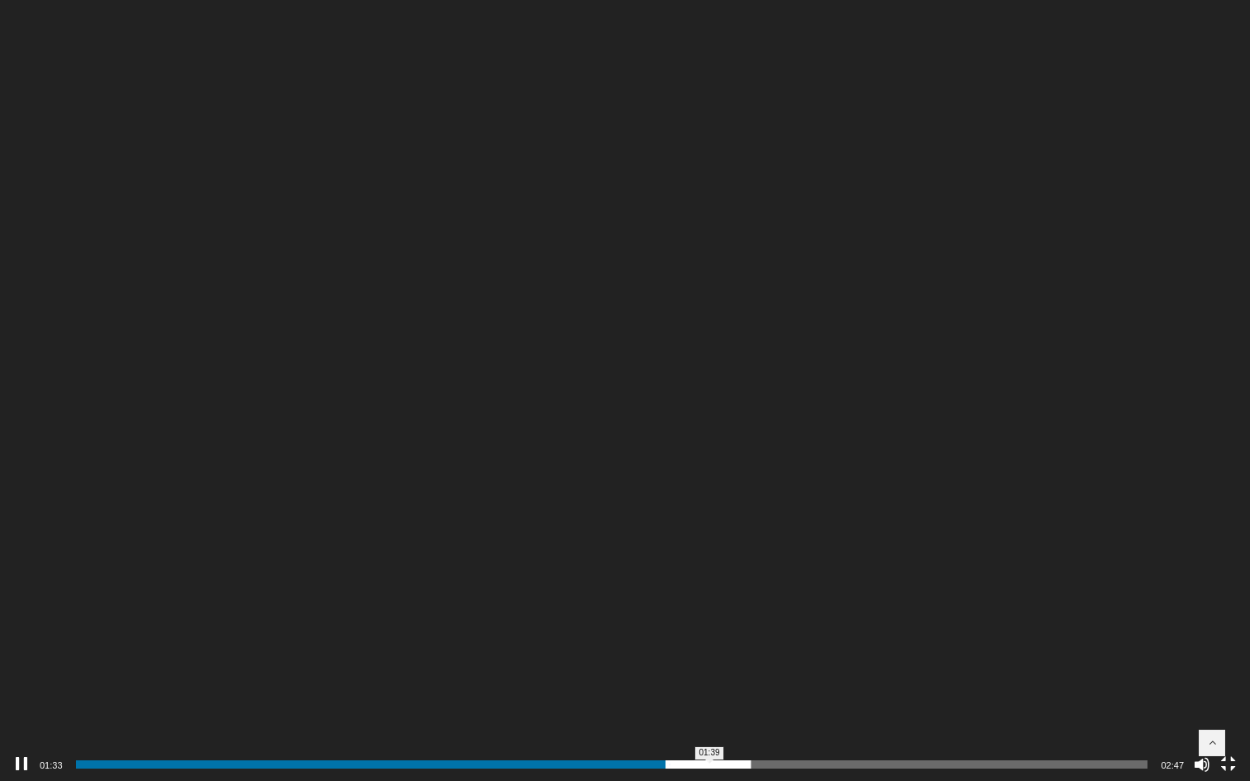
click at [709, 708] on span "01:39" at bounding box center [612, 765] width 1072 height 8
click at [790, 708] on span "01:51" at bounding box center [612, 765] width 1072 height 8
click at [844, 708] on span "02:00" at bounding box center [612, 765] width 1072 height 8
click at [976, 708] on div "02:21" at bounding box center [612, 764] width 1072 height 33
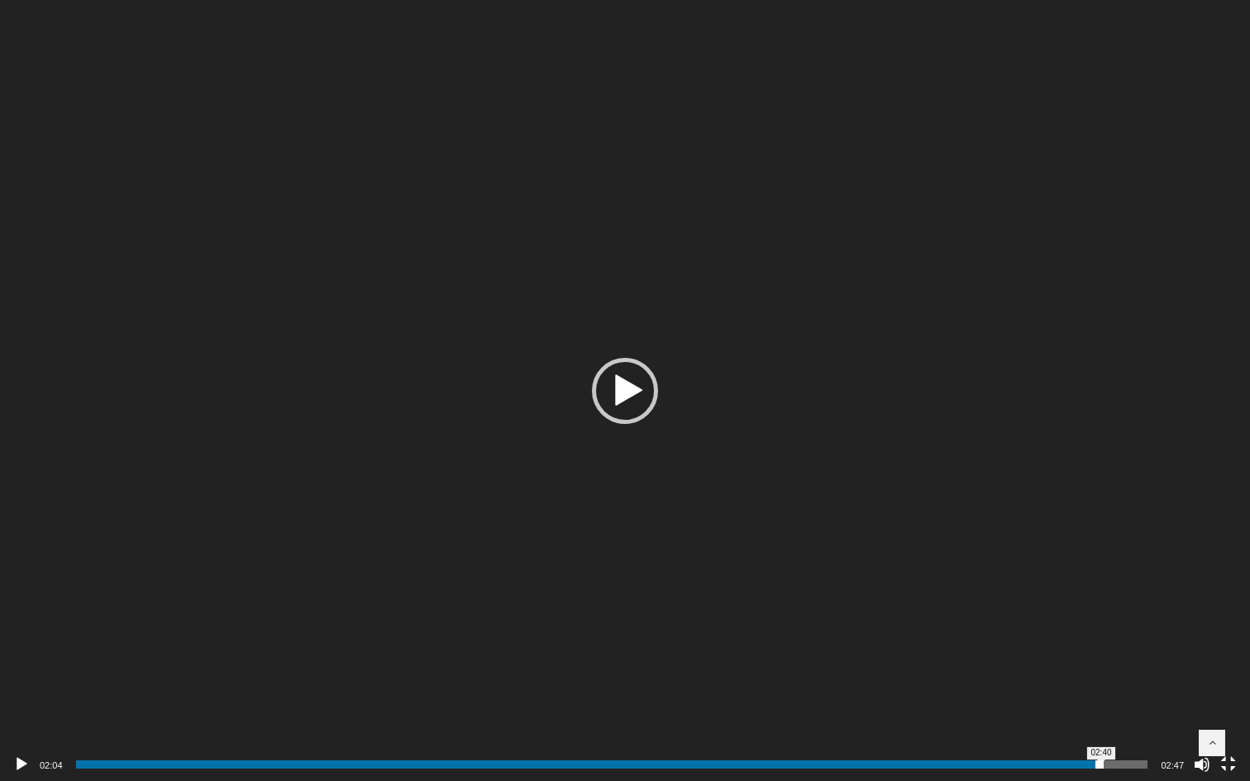
click at [1101, 708] on span "02:40" at bounding box center [612, 765] width 1072 height 8
click at [1205, 708] on button "Fullscreen" at bounding box center [1228, 765] width 17 height 17
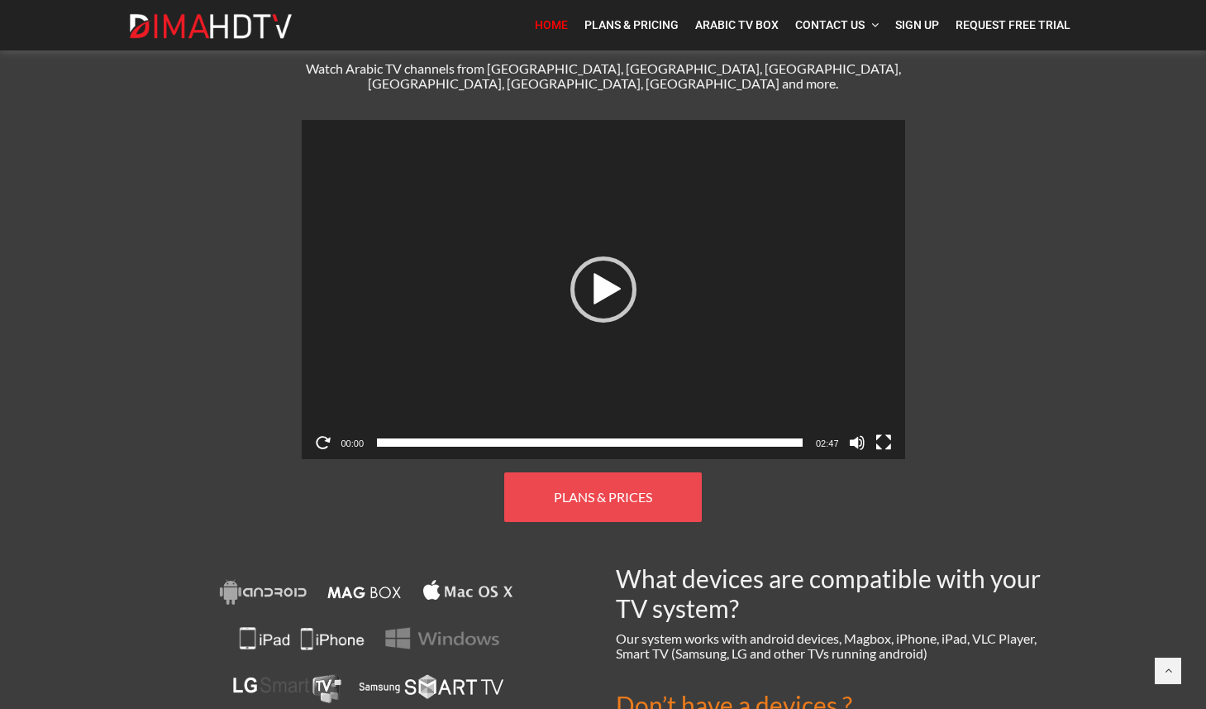
click at [675, 481] on link "PLANS & PRICES" at bounding box center [603, 497] width 198 height 50
